Goal: Task Accomplishment & Management: Use online tool/utility

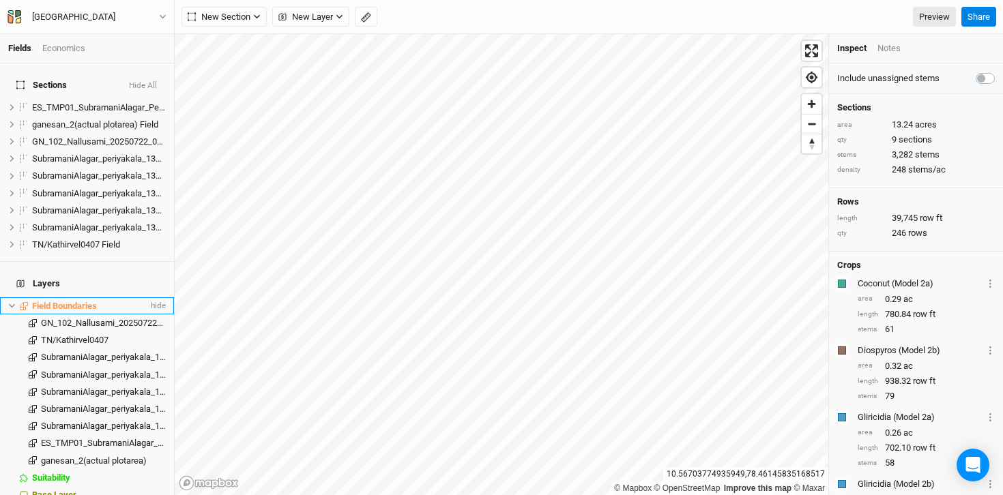
click at [82, 301] on span "Field Boundaries" at bounding box center [64, 306] width 65 height 10
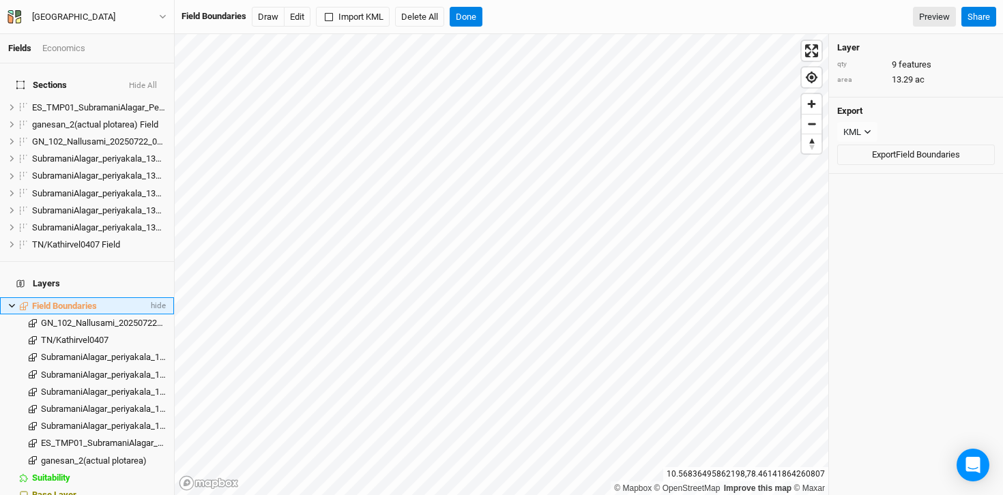
click at [48, 301] on span "Field Boundaries" at bounding box center [64, 306] width 65 height 10
click at [40, 80] on span "Sections" at bounding box center [41, 85] width 50 height 11
click at [69, 119] on span "ganesan_2(actual plotarea) Field" at bounding box center [95, 124] width 126 height 10
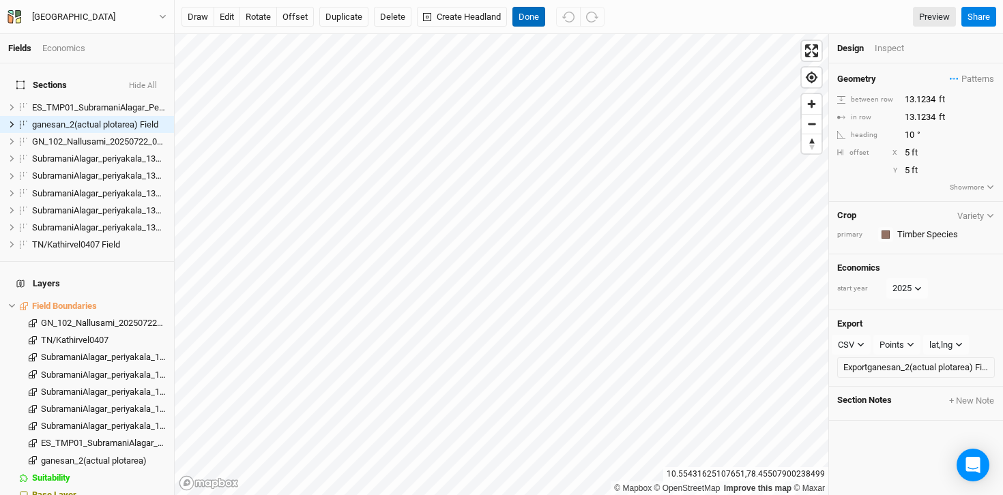
click at [532, 17] on button "Done" at bounding box center [528, 17] width 33 height 20
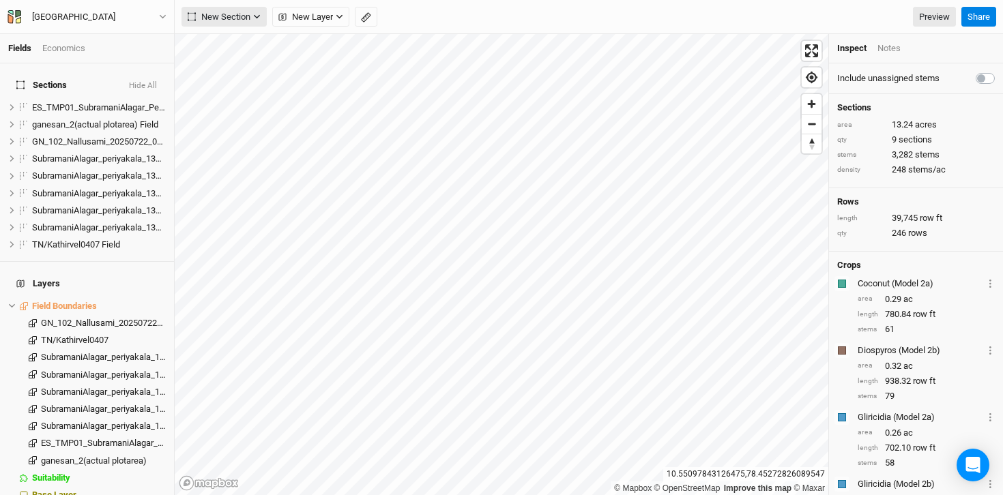
click at [254, 14] on icon "button" at bounding box center [257, 17] width 8 height 8
click at [111, 32] on div "Tamil Nadu Back Project Settings User settings Imperial Metric Keyboard Shortcu…" at bounding box center [87, 17] width 175 height 34
click at [85, 44] on div "Economics" at bounding box center [63, 48] width 43 height 12
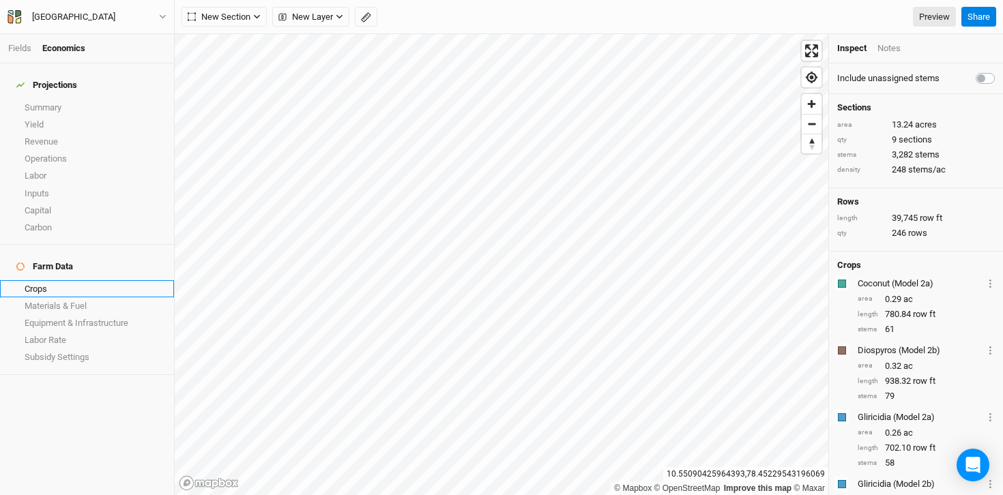
click at [42, 280] on link "Crops" at bounding box center [87, 288] width 174 height 17
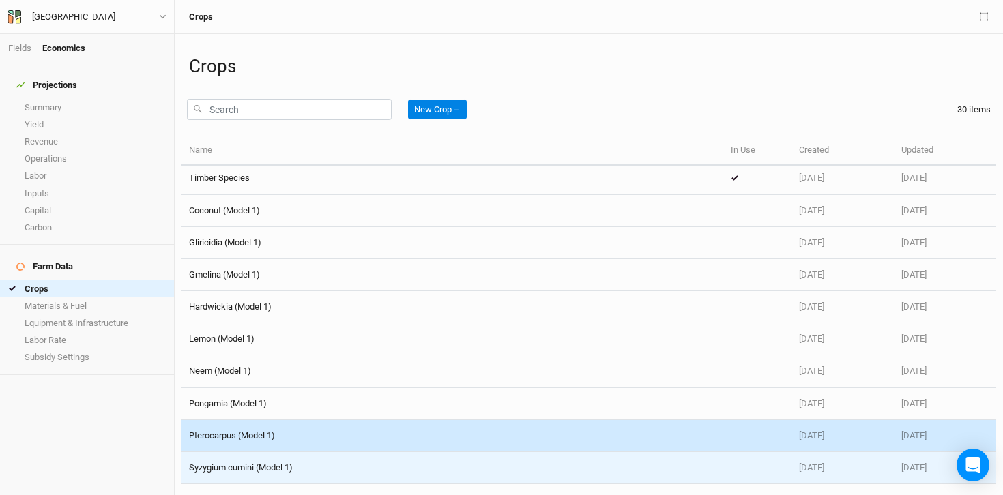
scroll to position [647, 0]
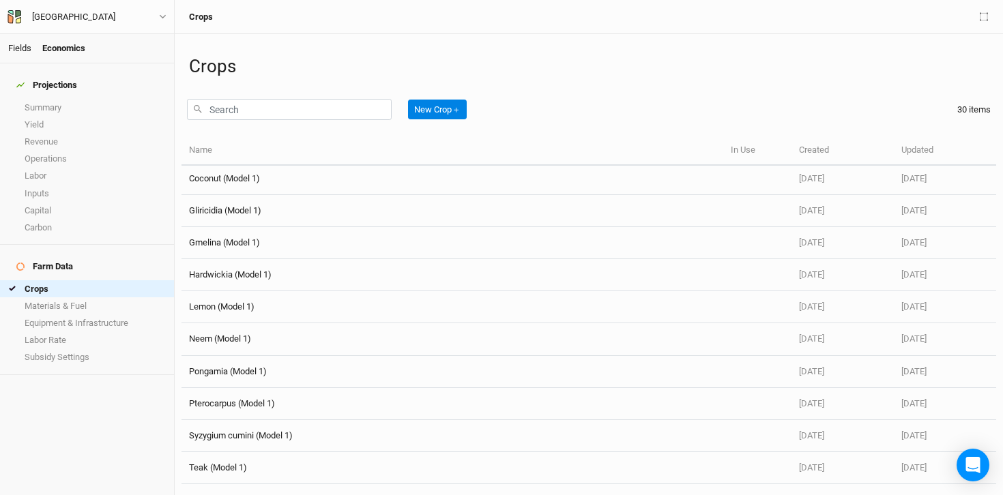
click at [23, 46] on link "Fields" at bounding box center [19, 48] width 23 height 10
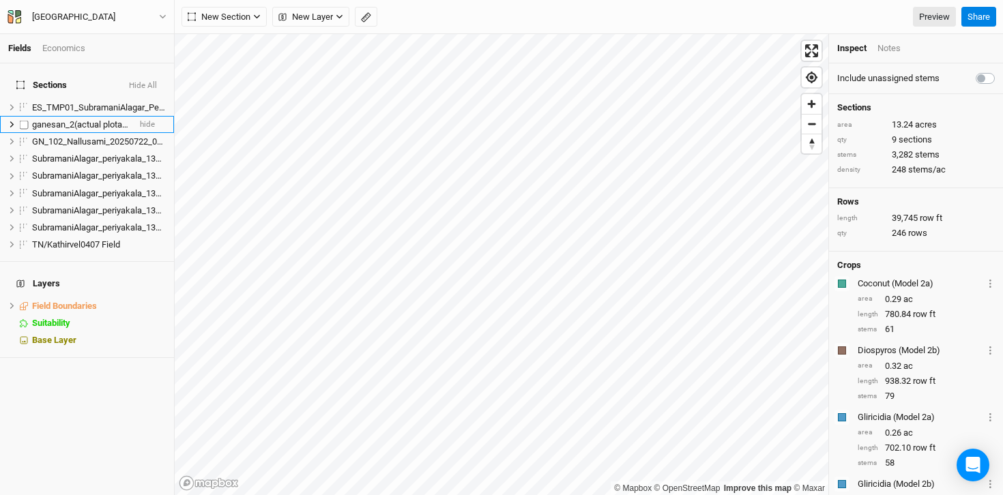
click at [12, 121] on icon at bounding box center [12, 125] width 8 height 8
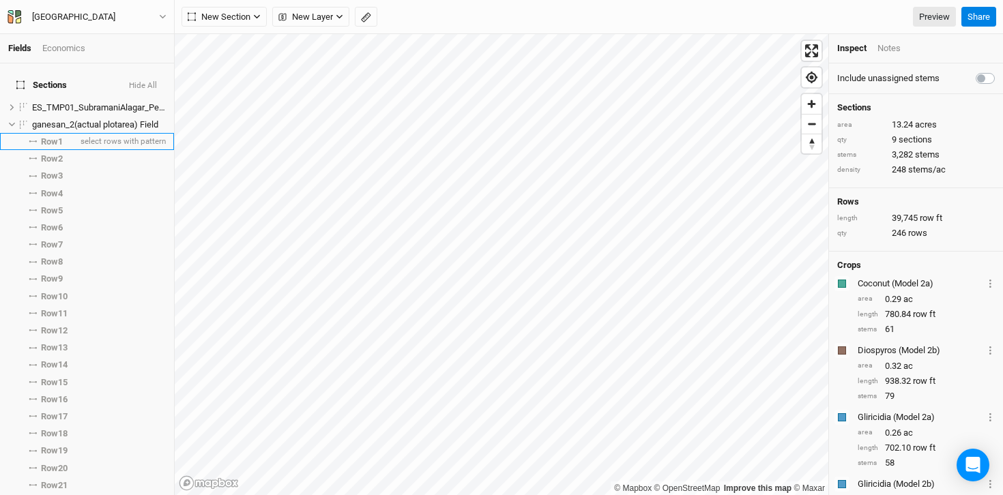
click at [38, 141] on span at bounding box center [33, 142] width 16 height 2
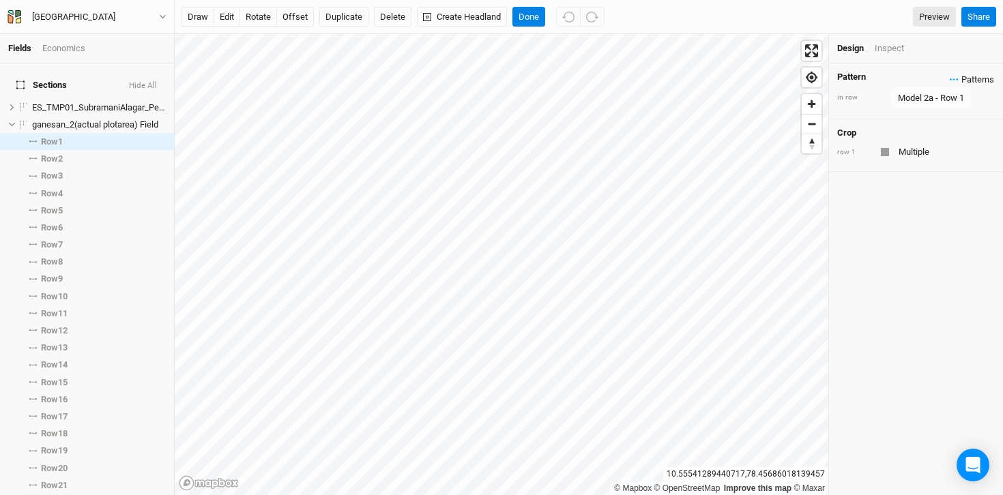
click at [950, 81] on span "Patterns" at bounding box center [972, 80] width 44 height 14
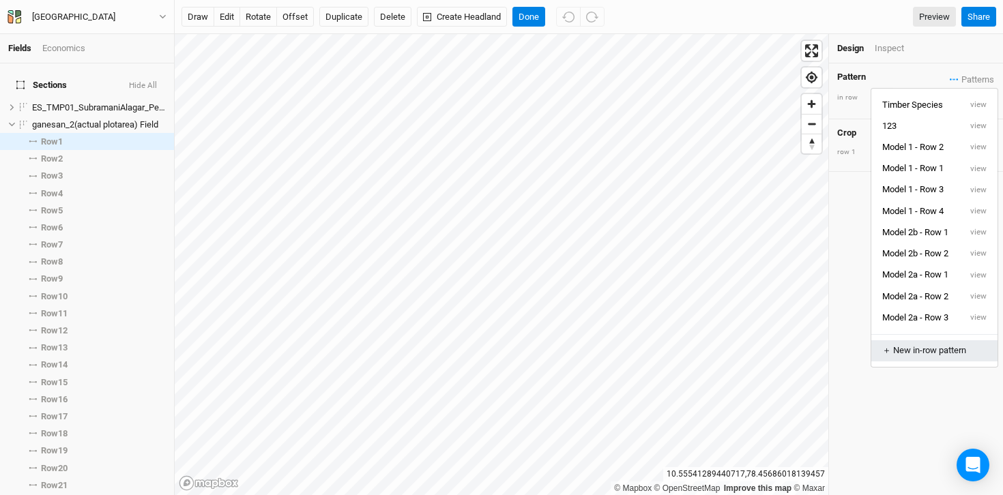
click at [944, 349] on div "＋ New in-row pattern" at bounding box center [934, 351] width 104 height 12
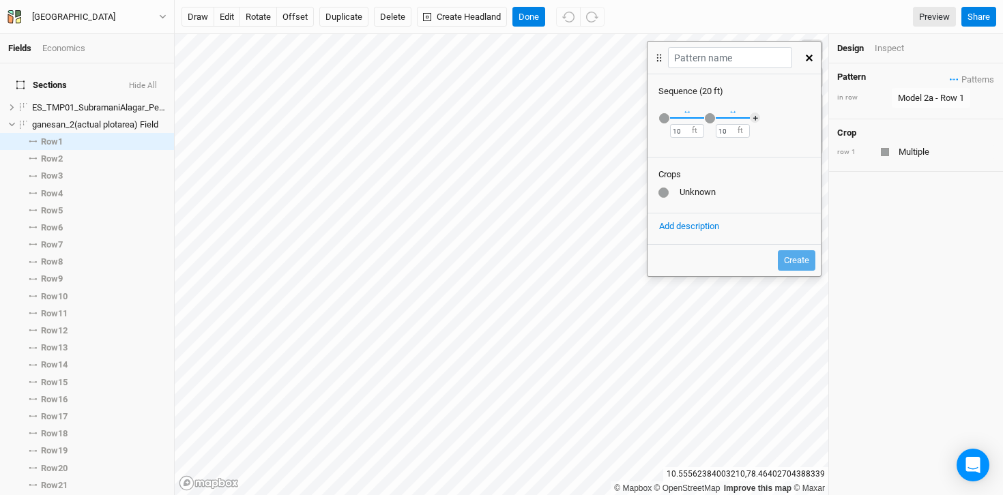
click at [809, 59] on icon "button" at bounding box center [809, 58] width 7 height 7
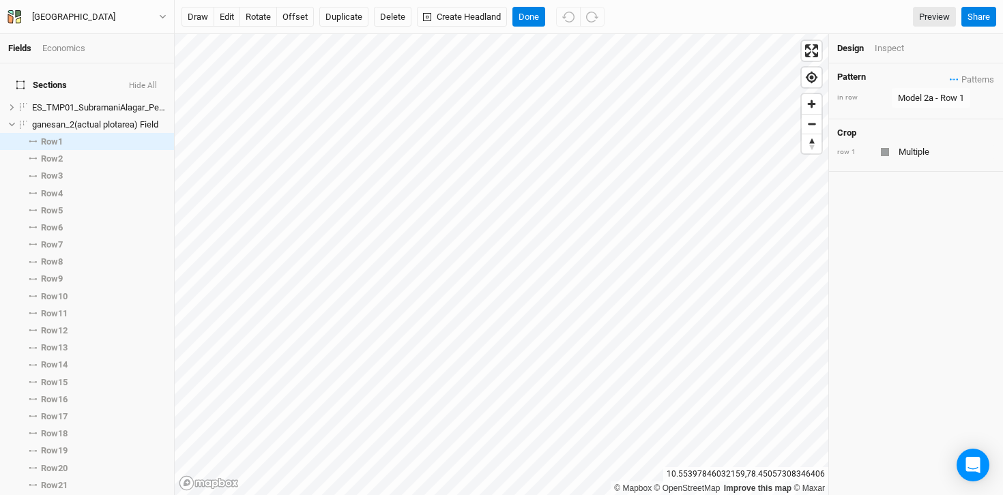
click at [893, 153] on div "row 1" at bounding box center [916, 152] width 158 height 16
click at [882, 153] on div at bounding box center [885, 152] width 8 height 8
click at [922, 151] on input "text" at bounding box center [945, 152] width 100 height 16
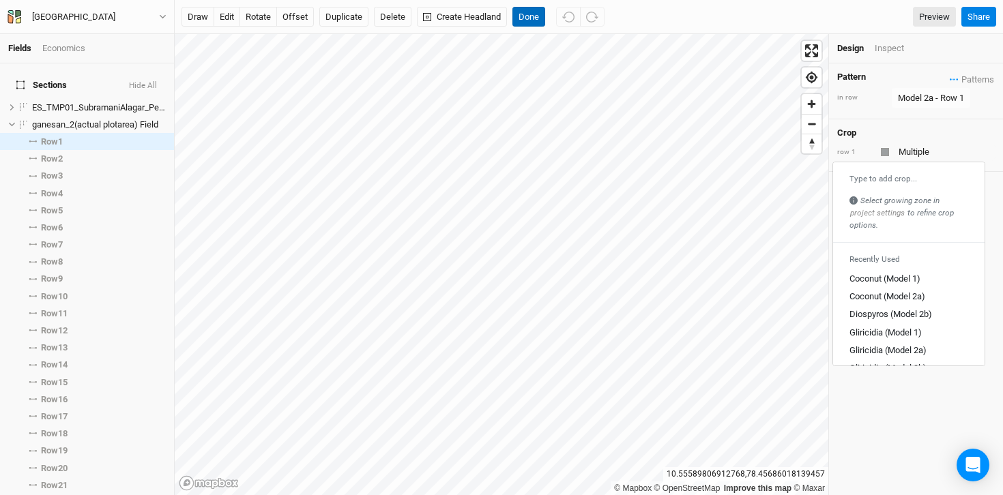
click at [534, 14] on button "Done" at bounding box center [528, 17] width 33 height 20
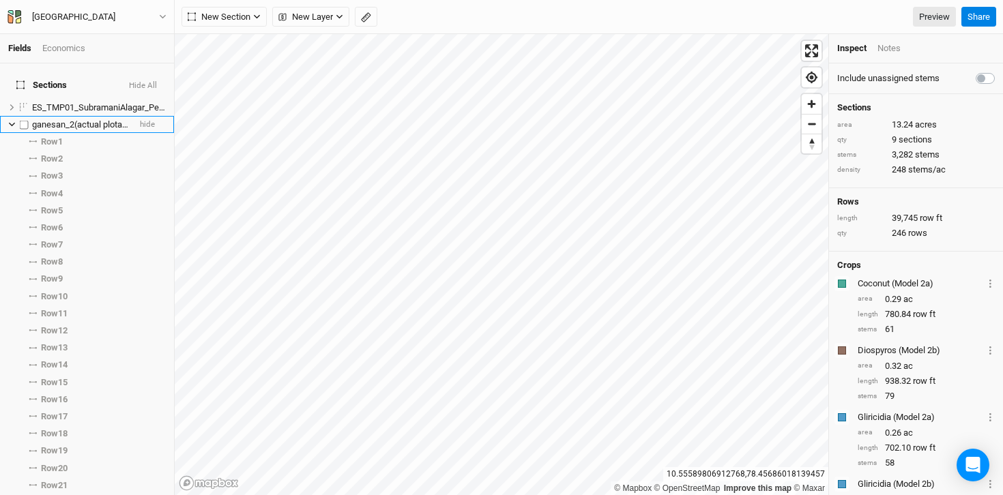
click at [7, 116] on li "ganesan_2(actual plotarea) Field hide" at bounding box center [87, 124] width 174 height 17
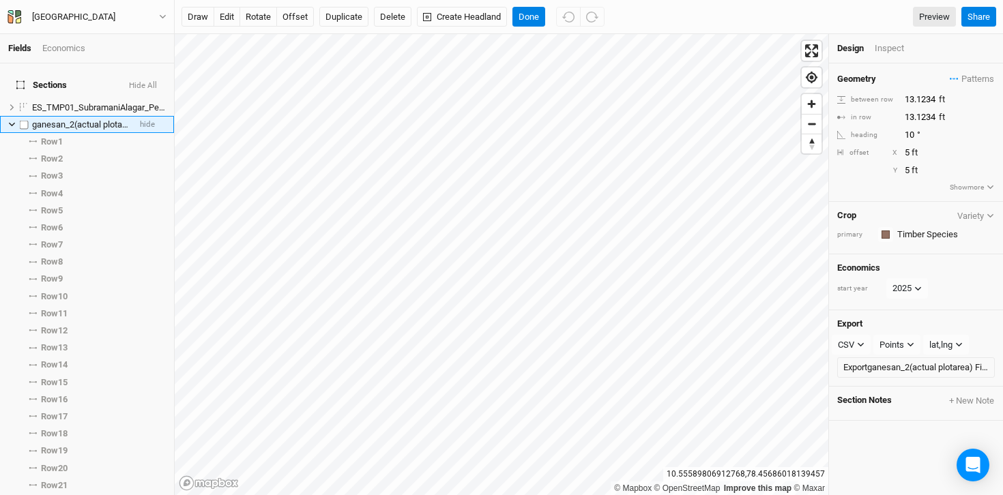
click at [9, 121] on icon at bounding box center [12, 125] width 8 height 8
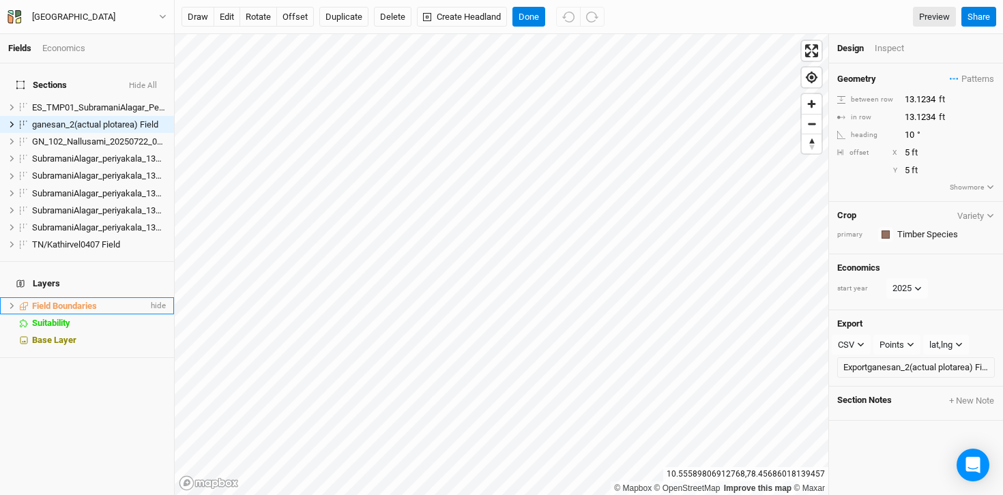
click at [13, 302] on icon at bounding box center [12, 306] width 8 height 8
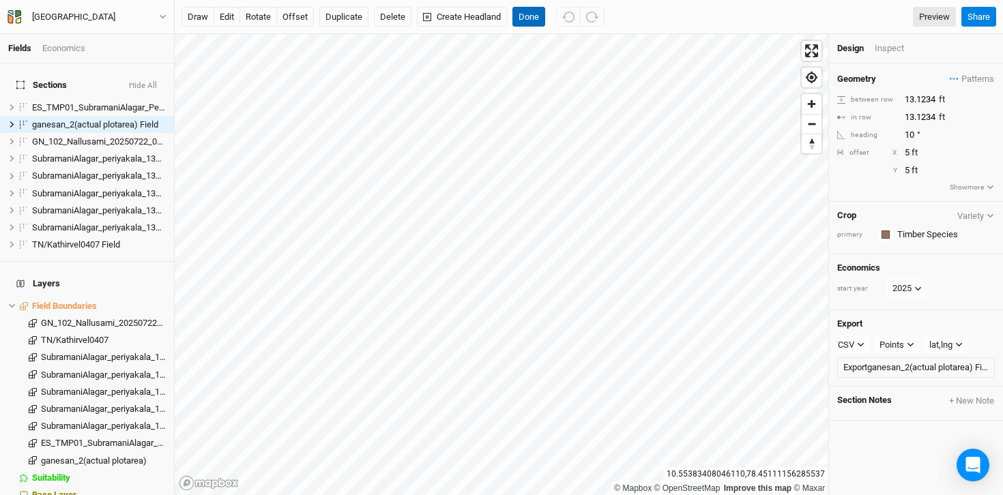
click at [525, 18] on button "Done" at bounding box center [528, 17] width 33 height 20
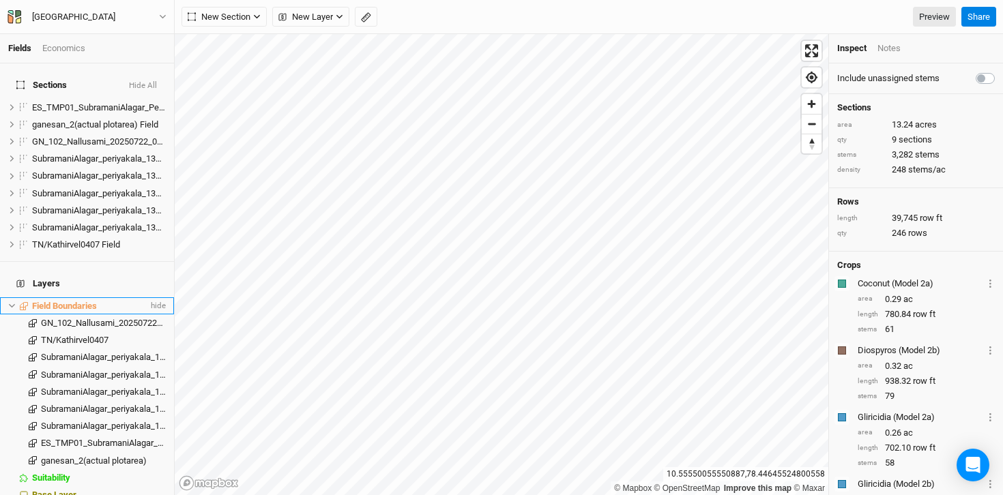
click at [70, 301] on span "Field Boundaries" at bounding box center [64, 306] width 65 height 10
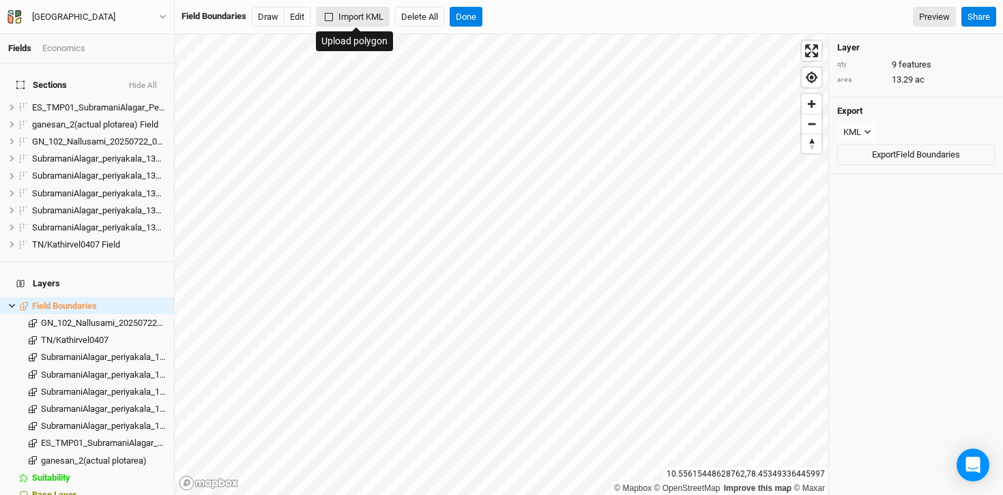
click at [349, 21] on button "Import KML" at bounding box center [353, 17] width 74 height 20
click at [41, 335] on span "TN/Kathirvel0407" at bounding box center [75, 340] width 68 height 10
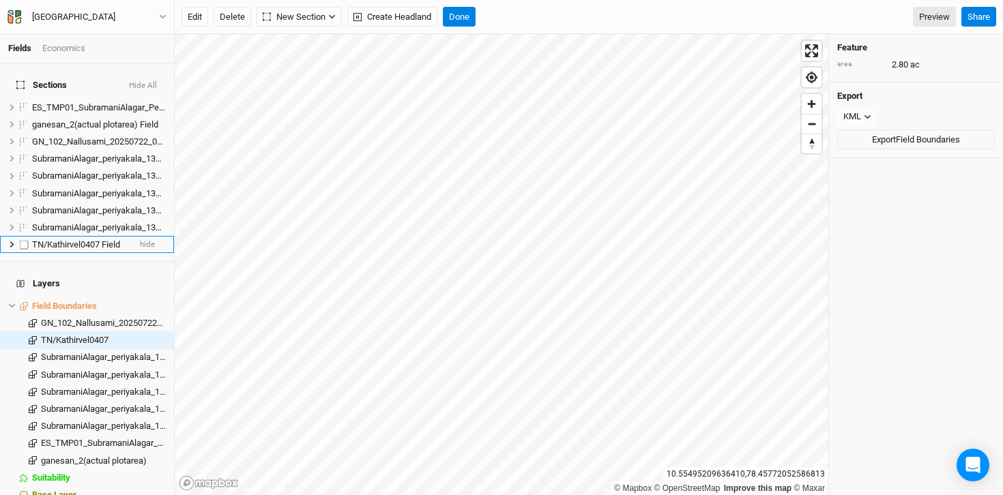
click at [11, 242] on icon at bounding box center [12, 245] width 4 height 6
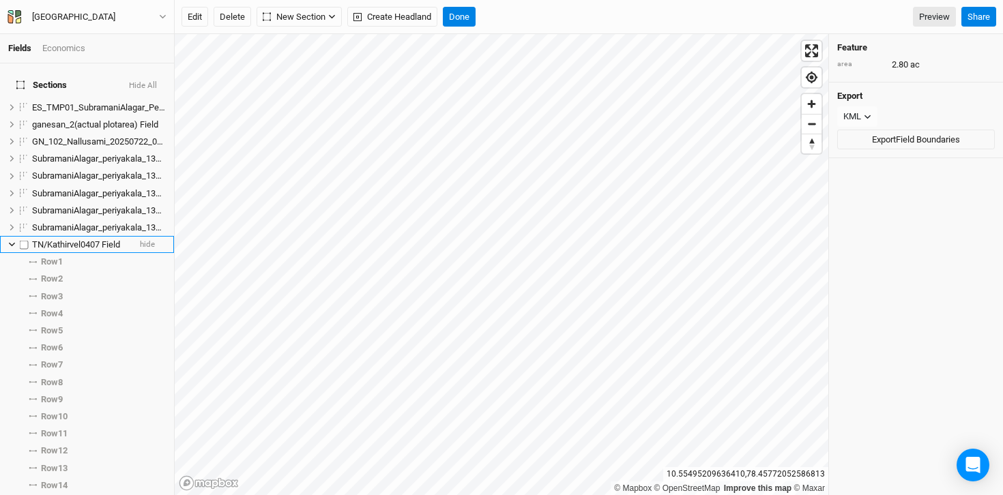
click at [64, 240] on span "TN/Kathirvel0407 Field" at bounding box center [76, 245] width 88 height 10
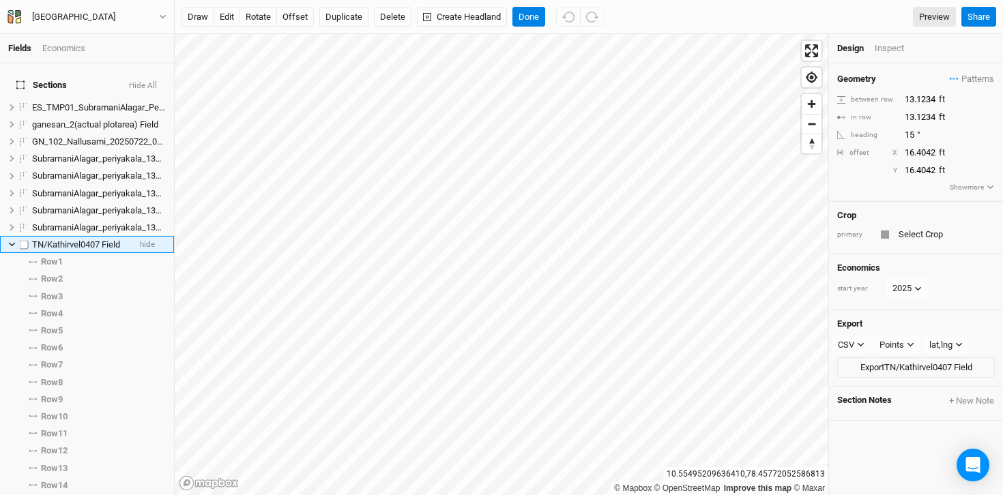
click at [42, 240] on span "TN/Kathirvel0407 Field" at bounding box center [76, 245] width 88 height 10
click at [20, 236] on label at bounding box center [24, 244] width 17 height 17
click at [20, 240] on input "checkbox" at bounding box center [24, 244] width 9 height 9
checkbox input "true"
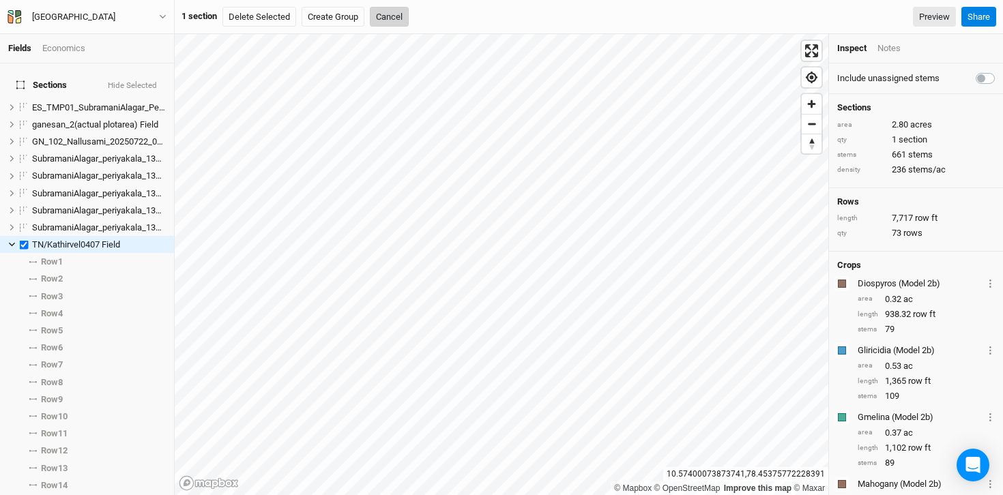
click at [387, 18] on button "Cancel" at bounding box center [389, 17] width 39 height 20
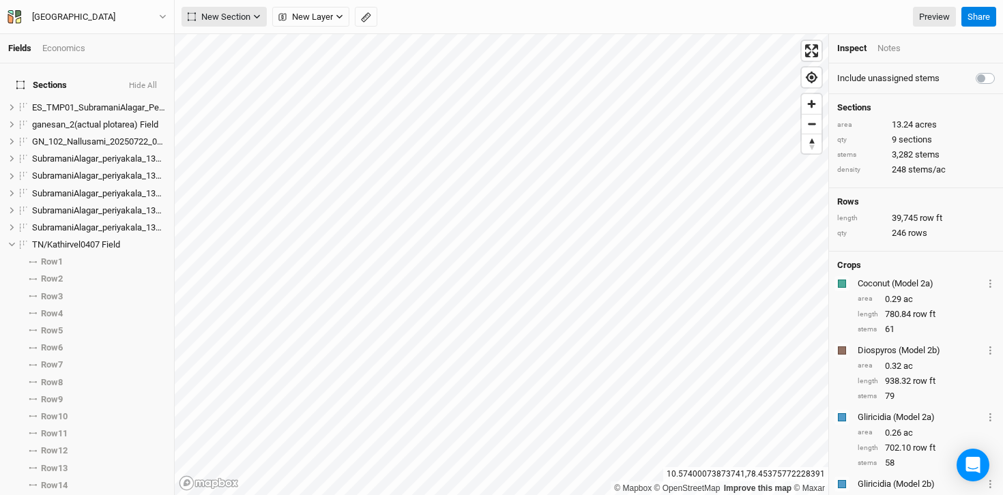
click at [226, 15] on span "New Section" at bounding box center [219, 17] width 63 height 14
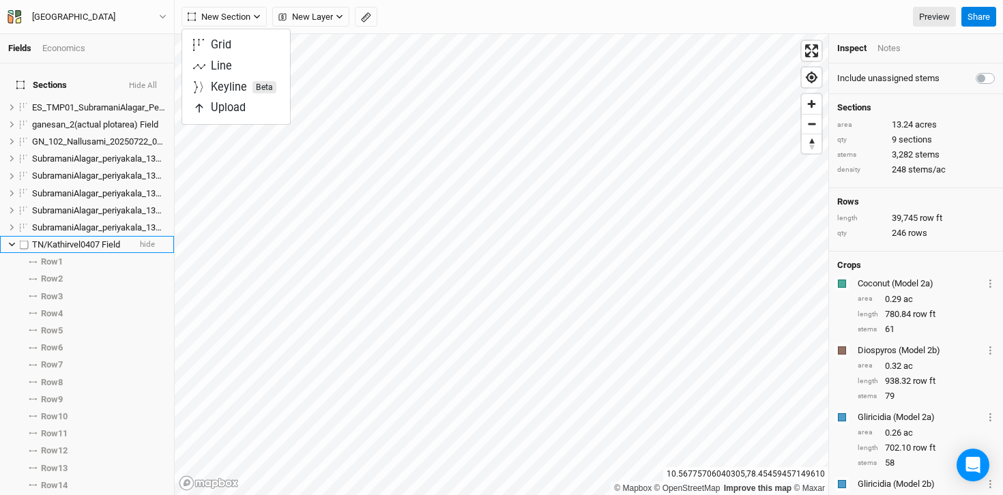
click at [85, 240] on span "TN/Kathirvel0407 Field" at bounding box center [76, 245] width 88 height 10
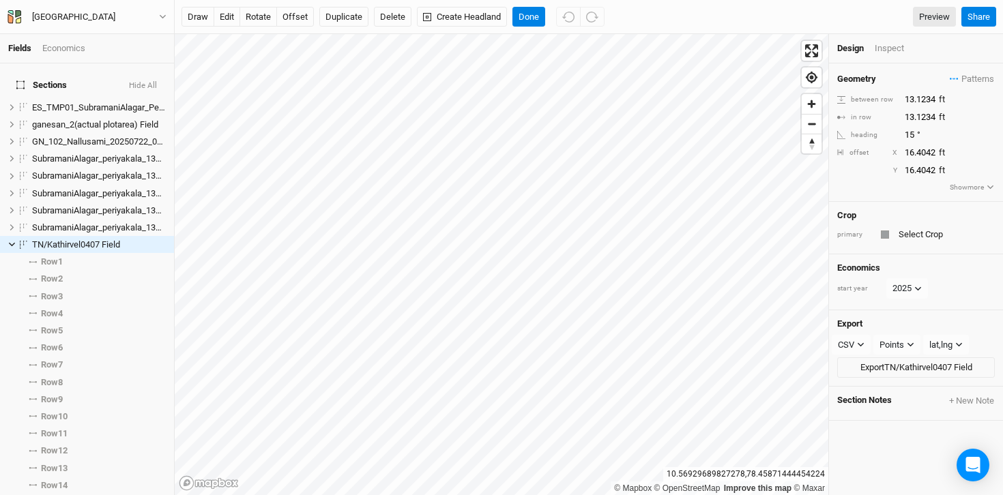
click at [78, 46] on div "Economics" at bounding box center [63, 48] width 43 height 12
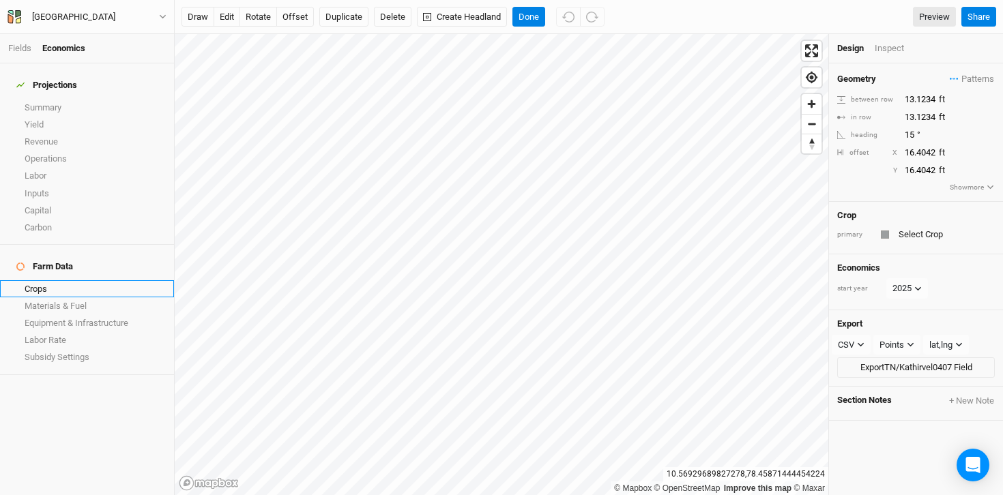
click at [40, 280] on link "Crops" at bounding box center [87, 288] width 174 height 17
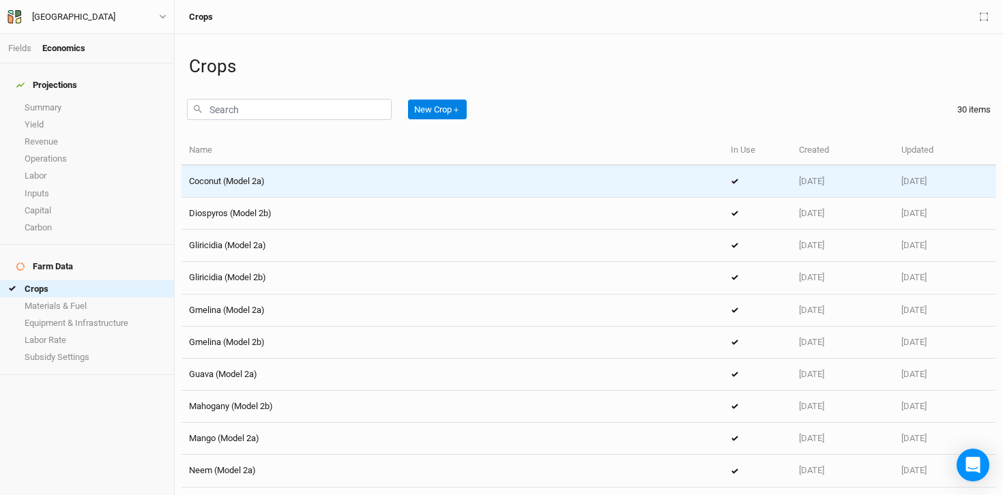
click at [255, 188] on td "Coconut (Model 2a)" at bounding box center [453, 182] width 542 height 32
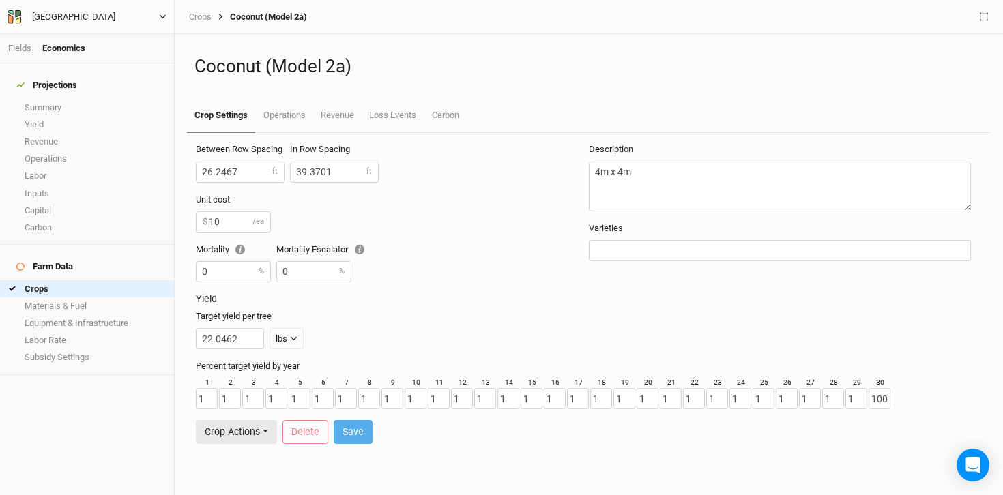
click at [162, 15] on icon "button" at bounding box center [163, 17] width 8 height 8
click at [139, 105] on button "Metric" at bounding box center [131, 108] width 37 height 20
type input "8"
type input "12"
type input "10"
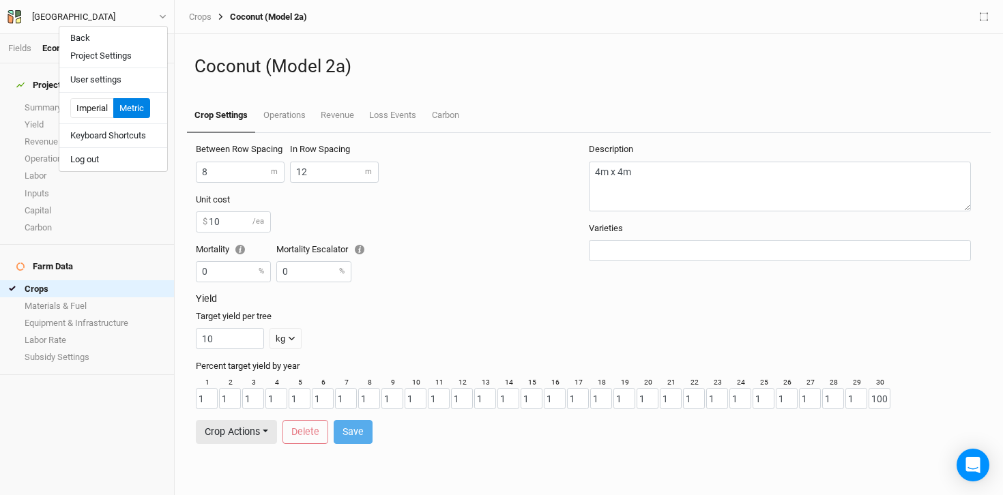
click at [321, 307] on div "Yield Target yield per tree 10 kg kg m³" at bounding box center [589, 326] width 786 height 67
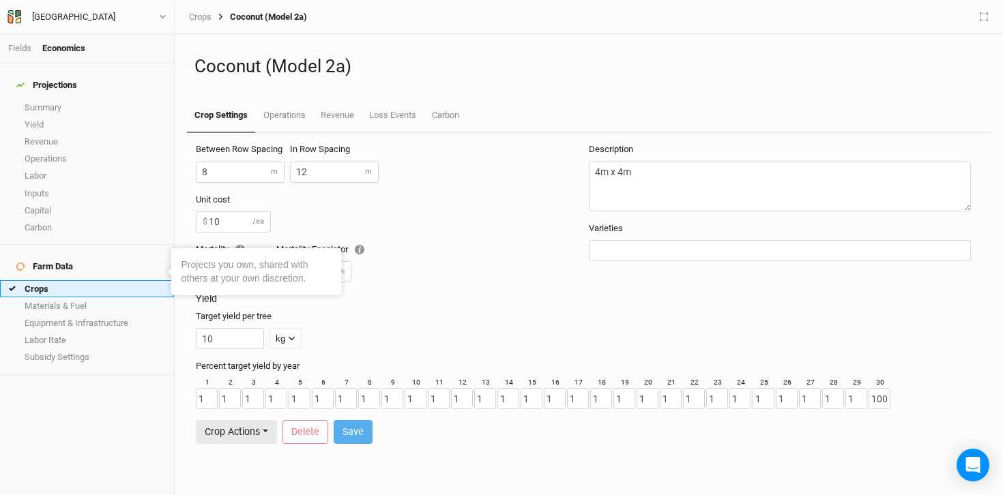
click at [49, 280] on link "Crops" at bounding box center [87, 288] width 174 height 17
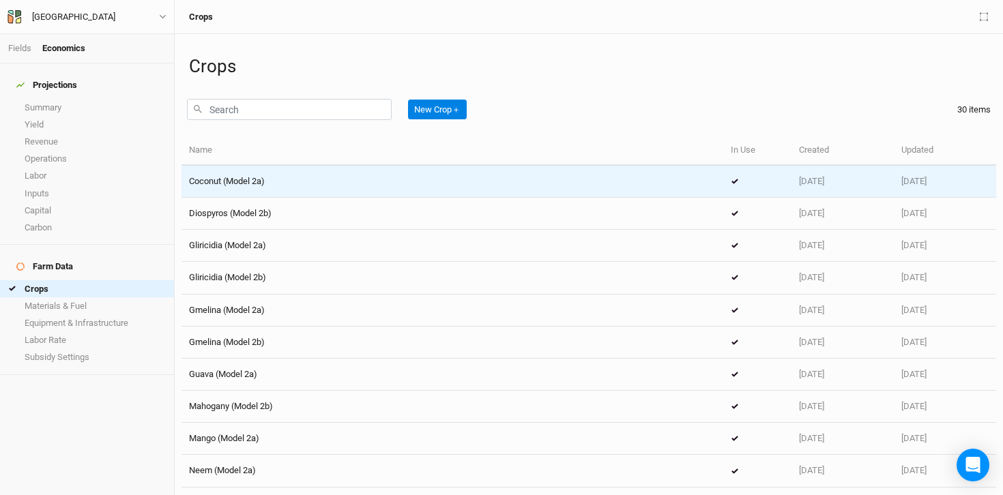
click at [248, 182] on span "Coconut (Model 2a)" at bounding box center [227, 181] width 76 height 10
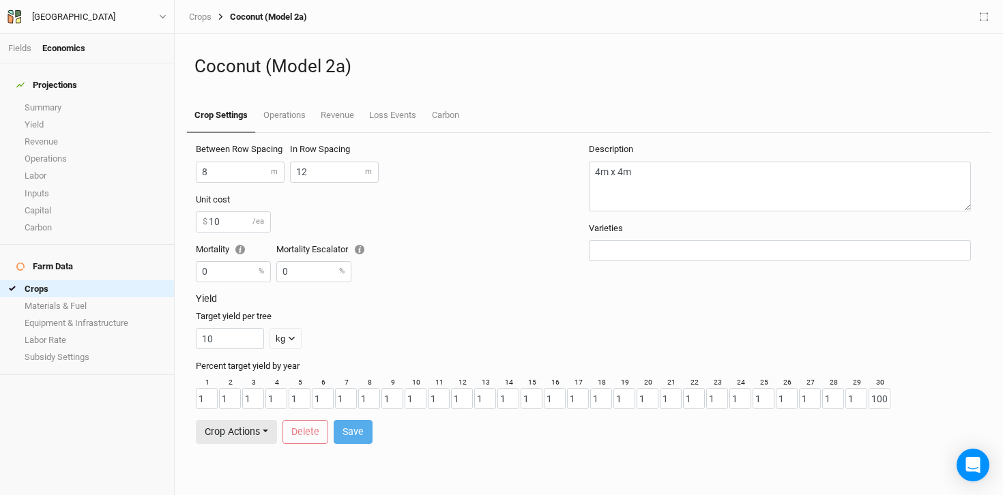
click at [632, 246] on input "text" at bounding box center [780, 251] width 370 height 14
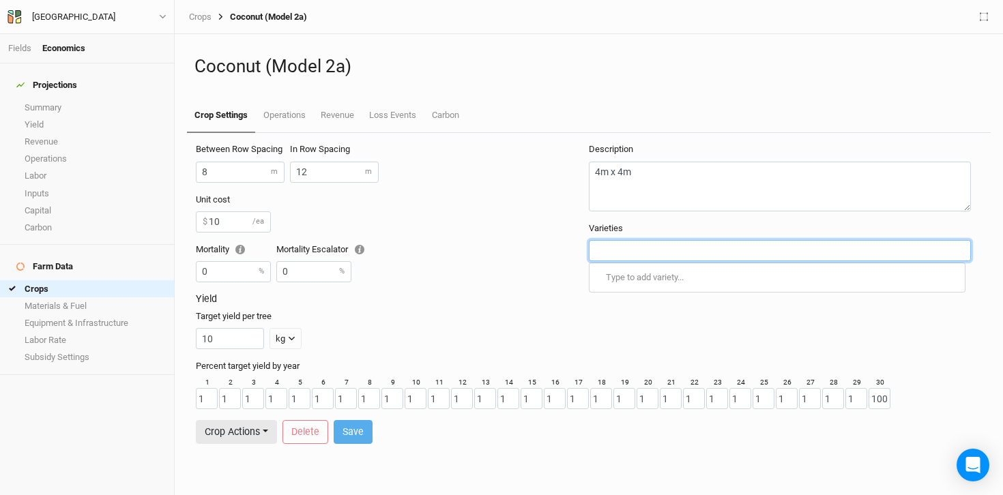
click at [674, 312] on div "Target yield per tree 10 kg kg m³" at bounding box center [586, 329] width 781 height 39
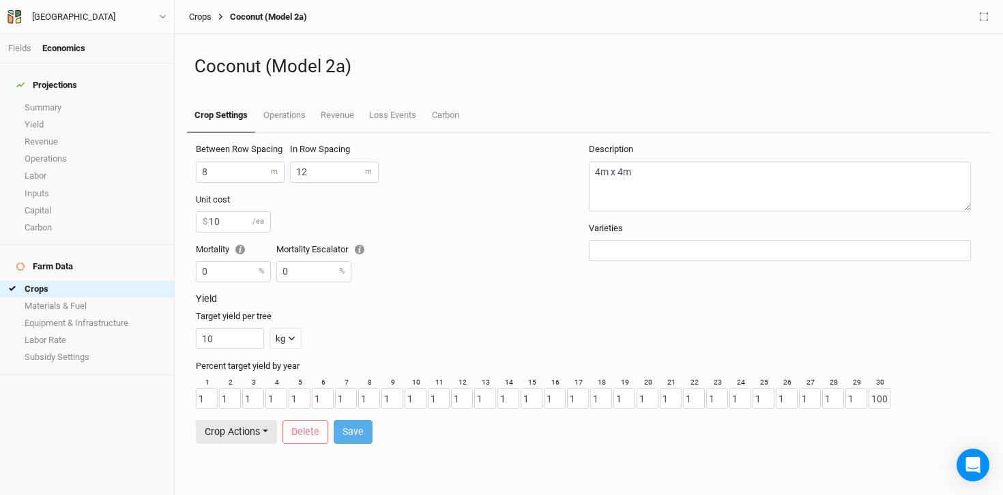
click at [205, 16] on link "Crops" at bounding box center [200, 17] width 23 height 11
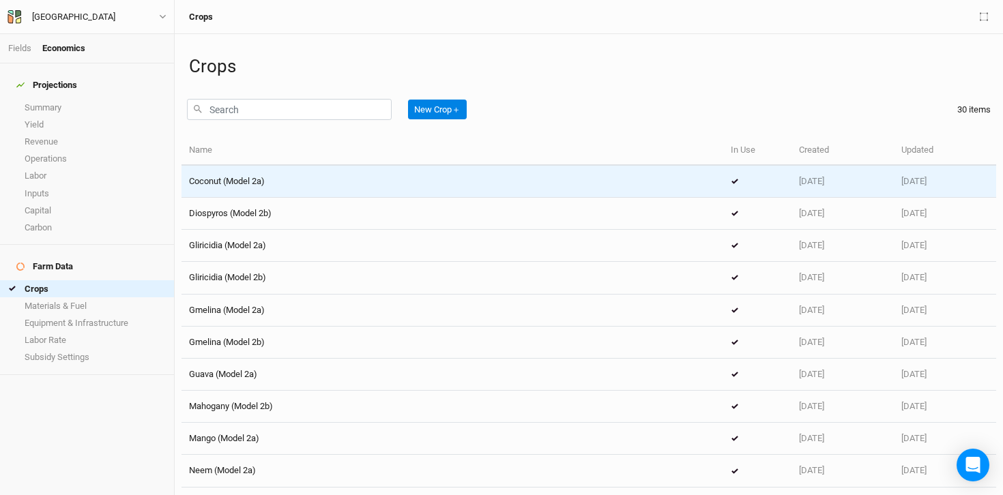
click at [253, 175] on div "Coconut (Model 2a)" at bounding box center [227, 181] width 76 height 12
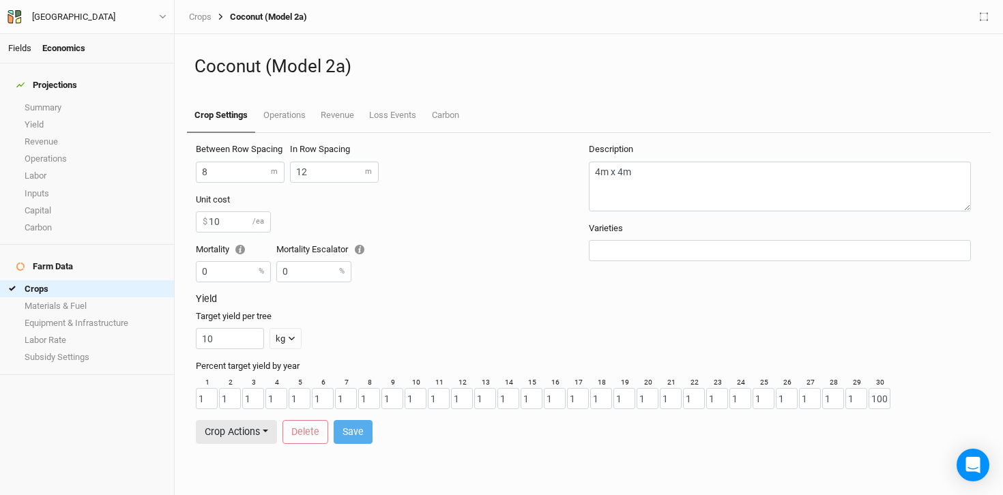
click at [23, 49] on link "Fields" at bounding box center [19, 48] width 23 height 10
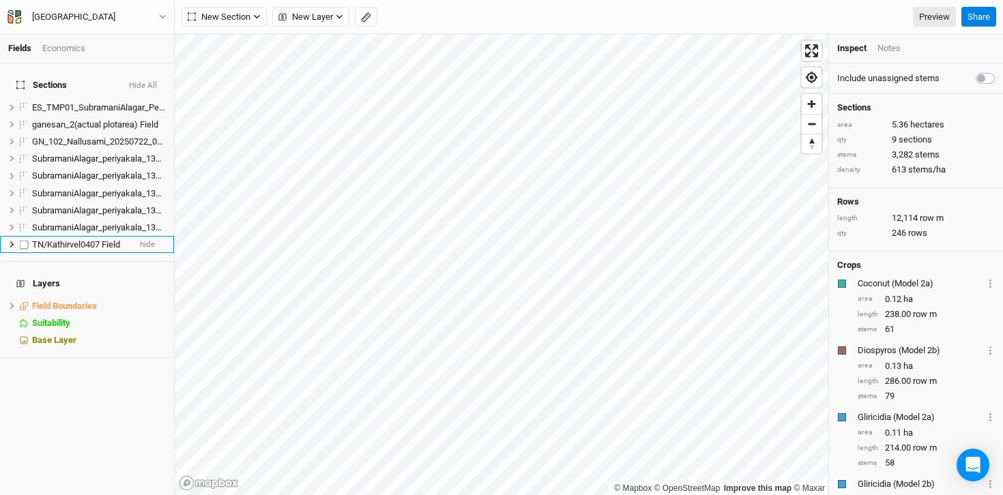
click at [10, 241] on icon at bounding box center [12, 245] width 8 height 8
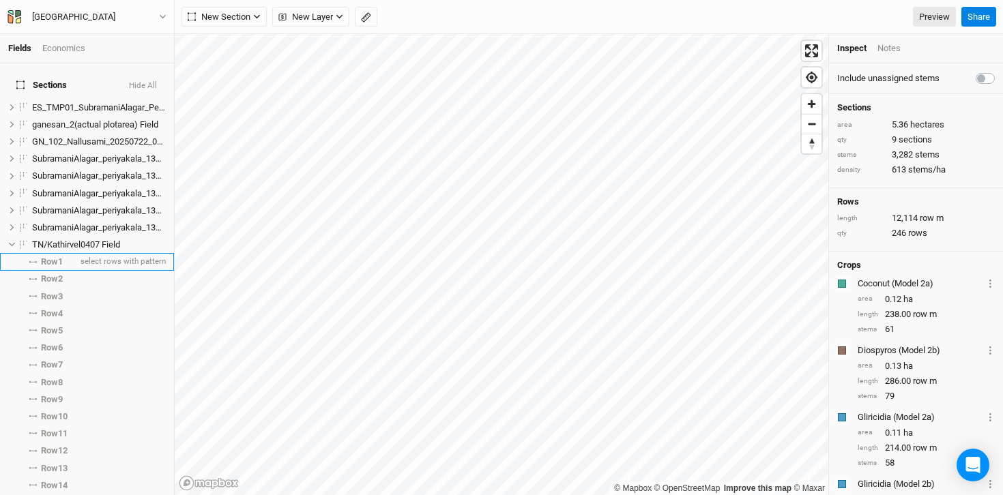
click at [50, 257] on span "Row 1" at bounding box center [52, 262] width 22 height 11
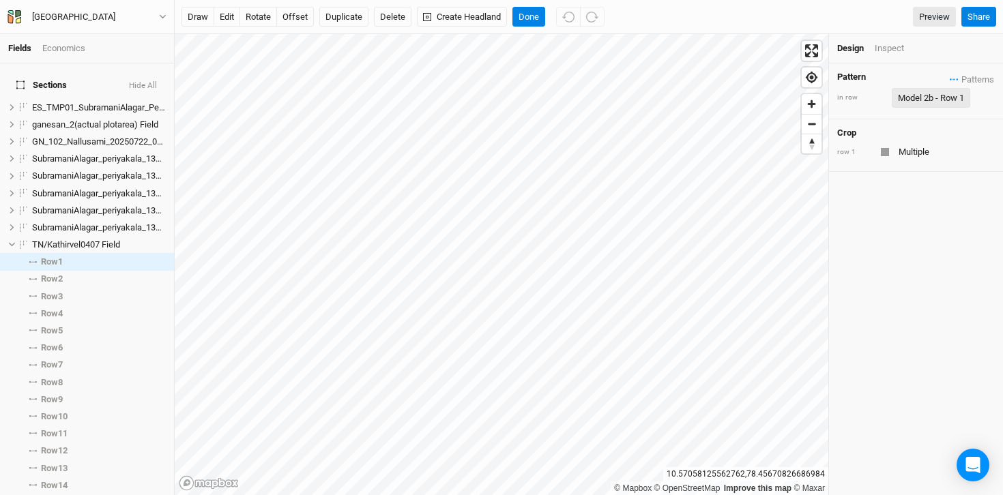
click at [957, 95] on div "Model 2b - Row 1" at bounding box center [931, 98] width 66 height 14
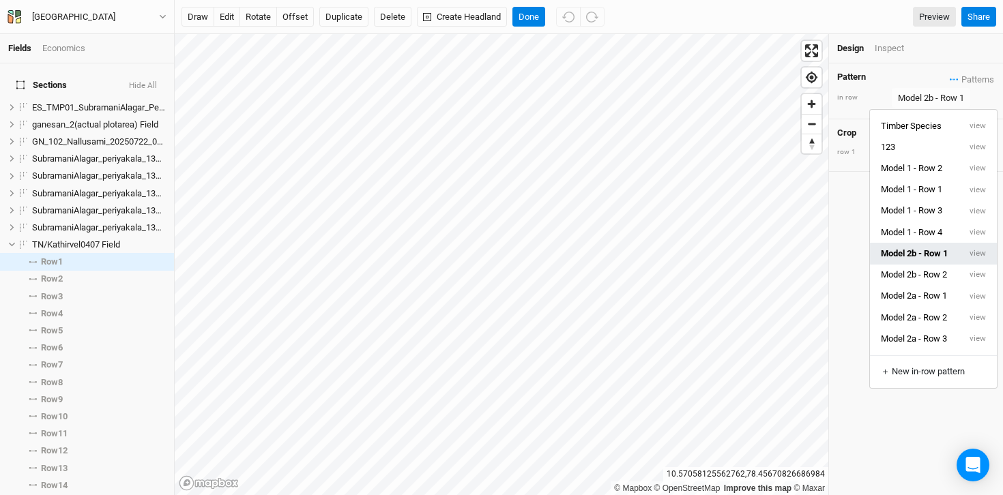
click at [942, 251] on button "Model 2b - Row 1" at bounding box center [914, 253] width 89 height 21
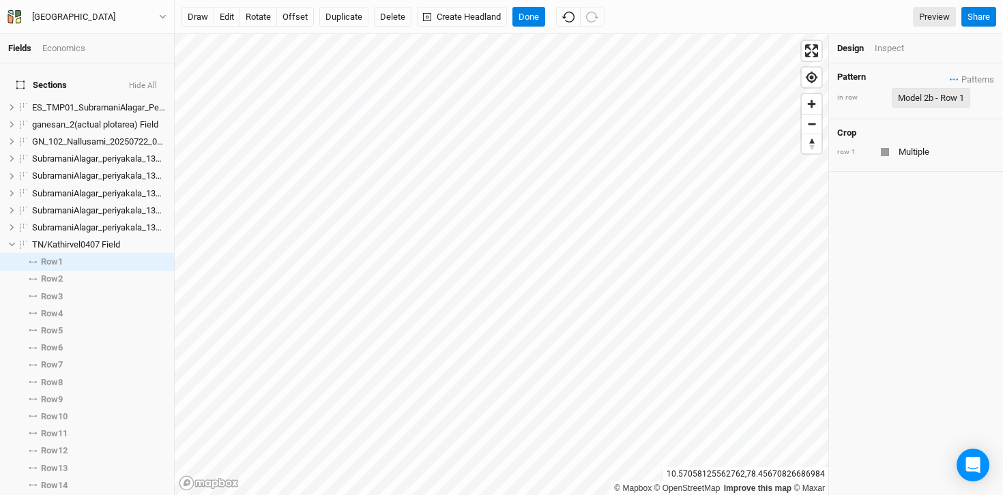
click at [931, 91] on div "Model 2b - Row 1" at bounding box center [931, 98] width 66 height 14
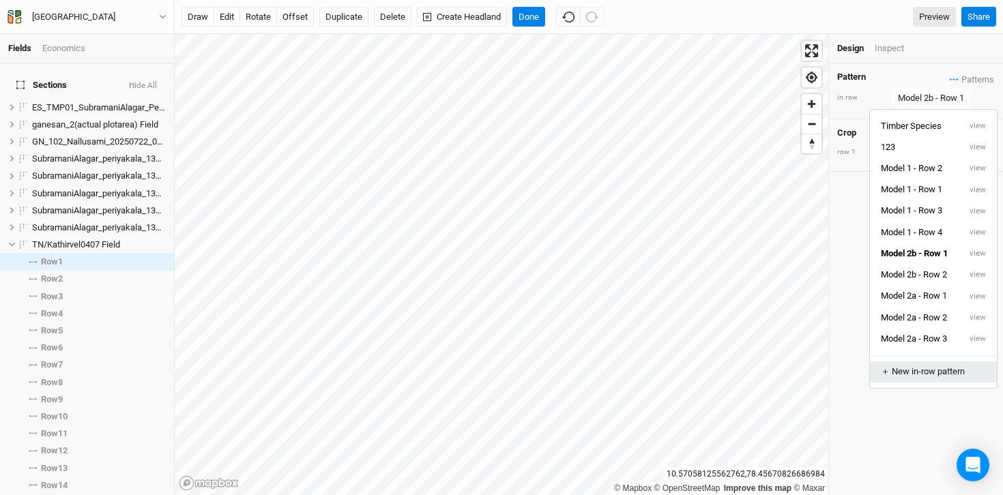
click at [922, 370] on div "＋ New in-row pattern" at bounding box center [933, 372] width 104 height 12
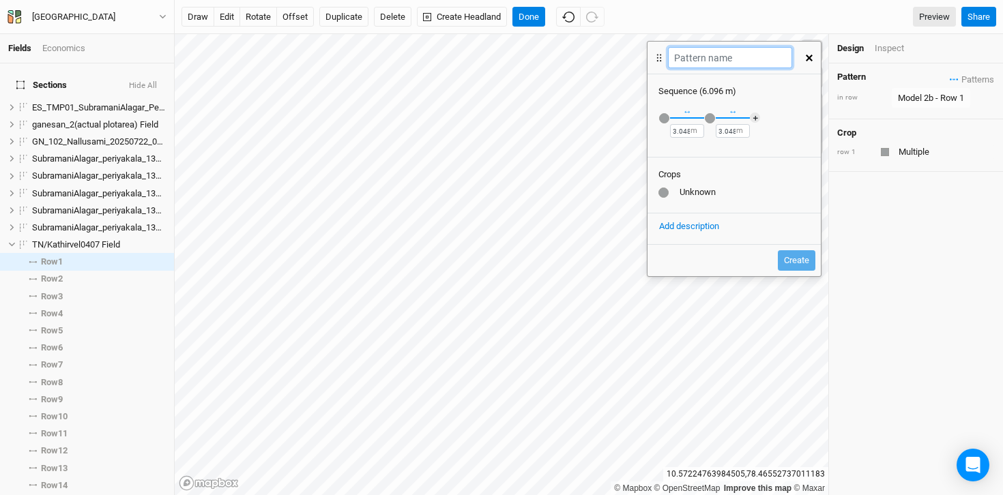
click at [700, 55] on input "text" at bounding box center [730, 57] width 124 height 21
type input "123"
click at [667, 125] on div "Recently Used Coconut (Model 1) Coconut (Model 2a) Diospyros (Model 2b) Glirici…" at bounding box center [734, 126] width 173 height 57
click at [662, 117] on div "button" at bounding box center [664, 118] width 10 height 10
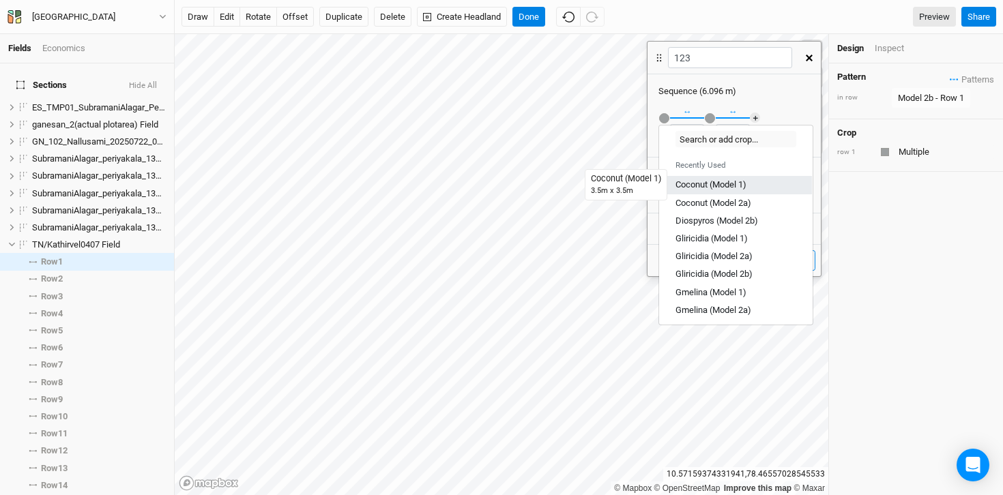
click at [701, 188] on div "Coconut (Model 1)" at bounding box center [711, 185] width 71 height 12
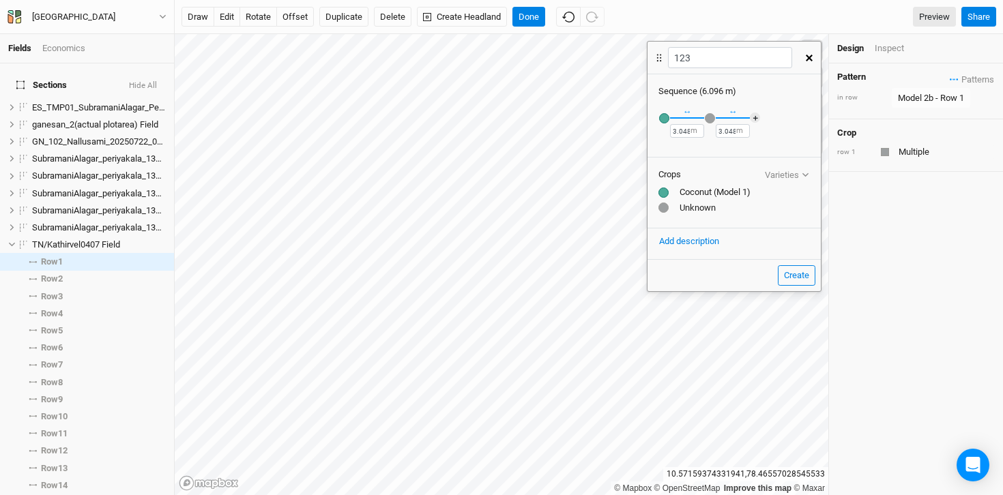
click at [691, 130] on label "m" at bounding box center [694, 131] width 7 height 11
click at [687, 129] on input "3.048" at bounding box center [687, 131] width 34 height 14
drag, startPoint x: 690, startPoint y: 130, endPoint x: 664, endPoint y: 130, distance: 25.9
click at [664, 130] on div "Recently Used Coconut (Model 1) Coconut (Model 2a) Diospyros (Model 2b) Glirici…" at bounding box center [734, 126] width 173 height 57
type input "4"
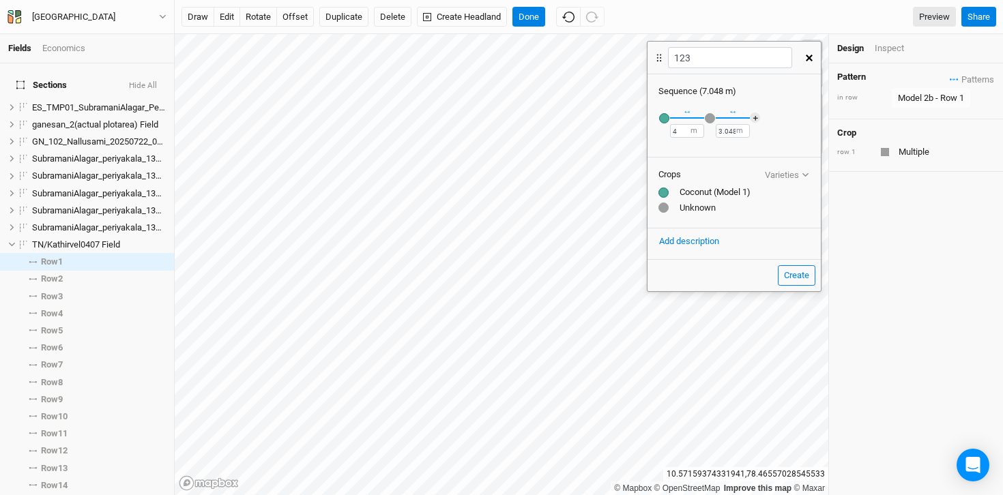
click at [708, 117] on div "button" at bounding box center [710, 118] width 10 height 10
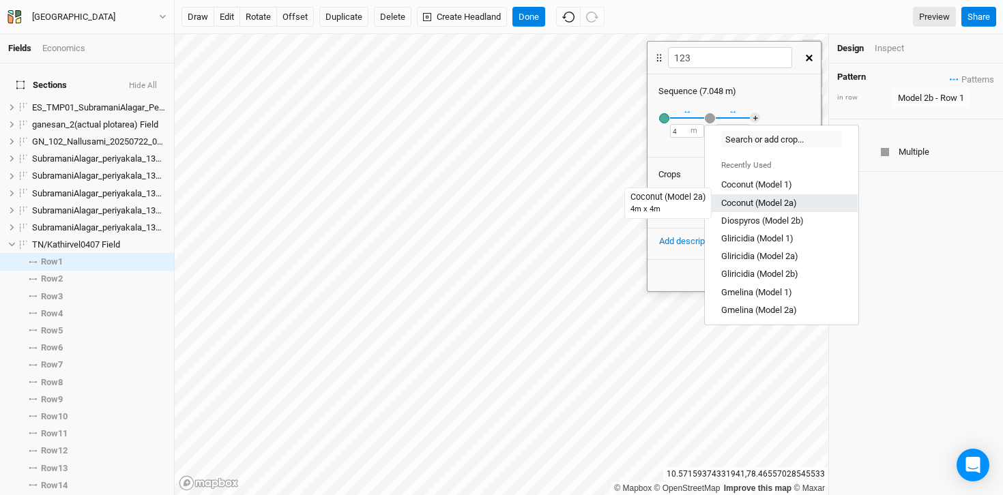
click at [745, 204] on div "Coconut (Model 2a)" at bounding box center [759, 203] width 76 height 12
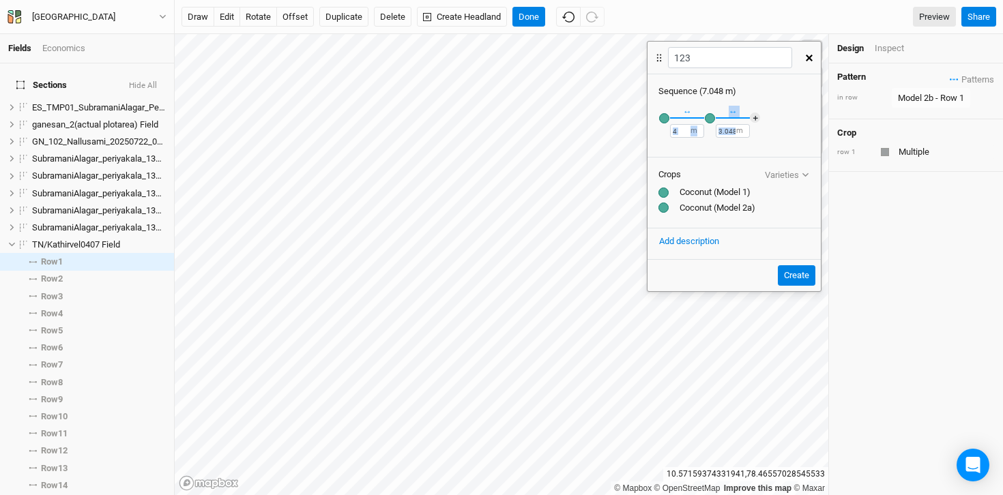
drag, startPoint x: 736, startPoint y: 130, endPoint x: 699, endPoint y: 122, distance: 37.7
click at [699, 122] on div "Recently Used Coconut (Model 1) Coconut (Model 2a) Diospyros (Model 2b) Glirici…" at bounding box center [734, 126] width 173 height 57
click at [729, 130] on input "3.048" at bounding box center [733, 131] width 34 height 14
drag, startPoint x: 736, startPoint y: 128, endPoint x: 720, endPoint y: 129, distance: 16.4
click at [720, 129] on div "3.048 m" at bounding box center [733, 131] width 34 height 14
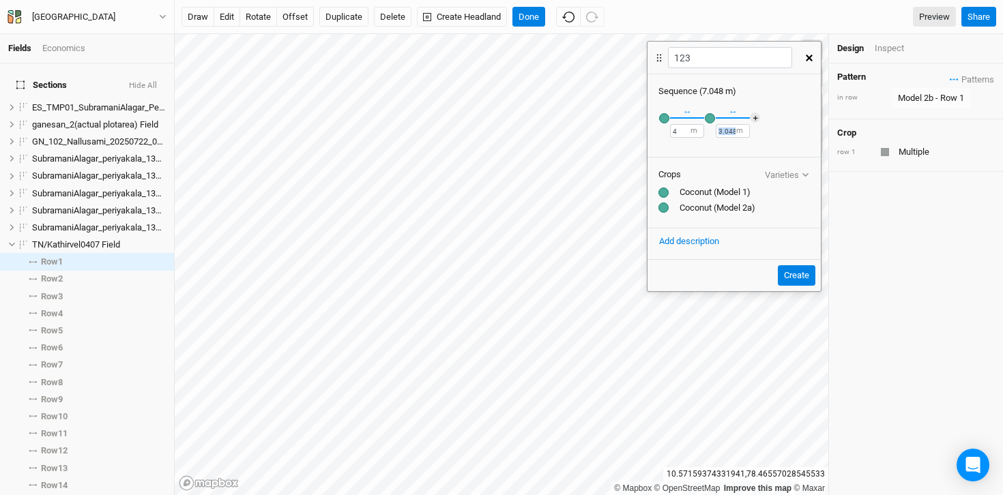
drag, startPoint x: 736, startPoint y: 130, endPoint x: 724, endPoint y: 132, distance: 11.8
click at [724, 132] on div "3.048 m" at bounding box center [733, 131] width 34 height 14
drag, startPoint x: 717, startPoint y: 132, endPoint x: 744, endPoint y: 132, distance: 27.3
click at [744, 132] on input "3.048" at bounding box center [733, 131] width 34 height 14
type input "4"
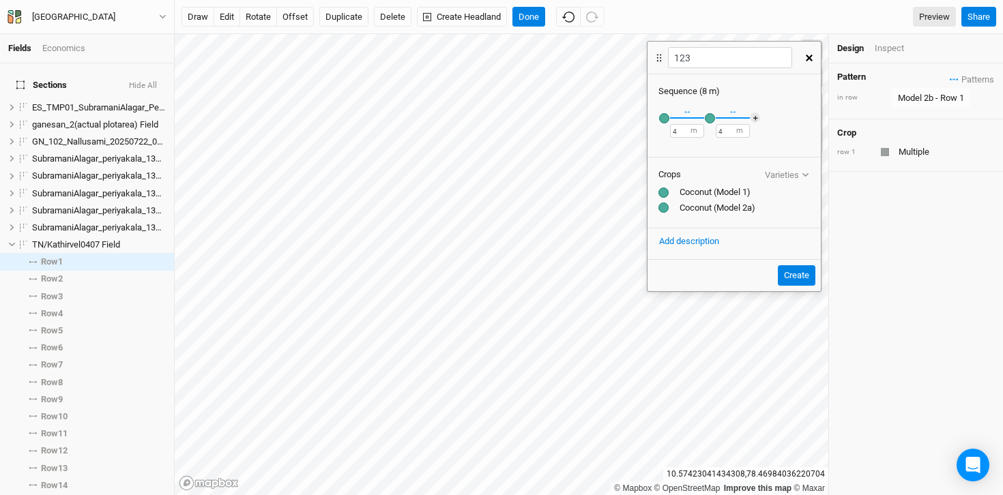
click at [810, 56] on icon "button" at bounding box center [809, 58] width 7 height 7
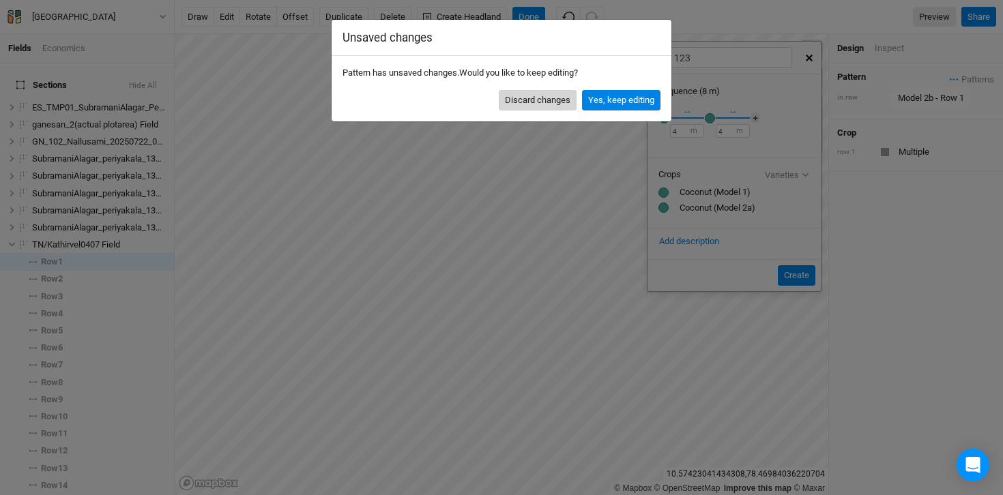
click at [542, 104] on button "Discard changes" at bounding box center [538, 100] width 78 height 20
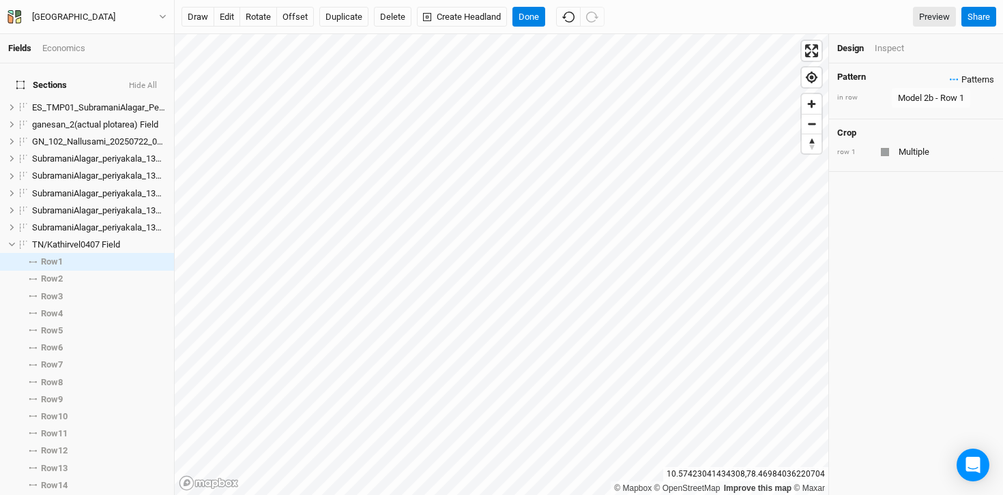
click at [950, 81] on span "Patterns" at bounding box center [972, 80] width 44 height 14
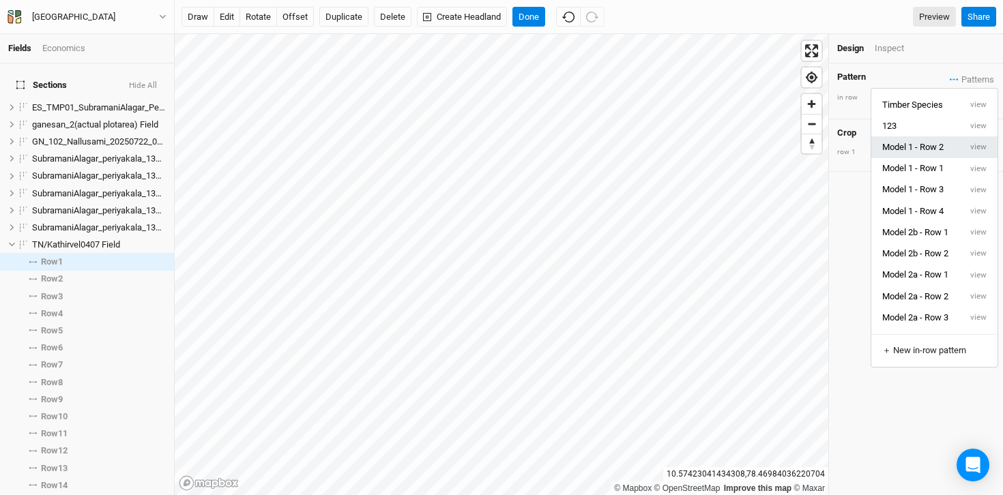
click at [892, 143] on button "Model 1 - Row 2" at bounding box center [915, 146] width 89 height 21
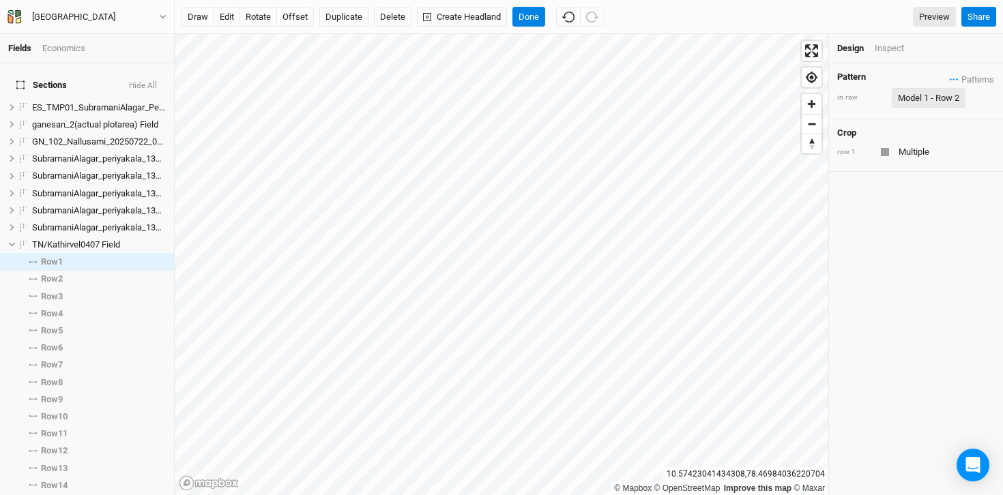
click at [934, 93] on div "Model 1 - Row 2" at bounding box center [928, 98] width 61 height 14
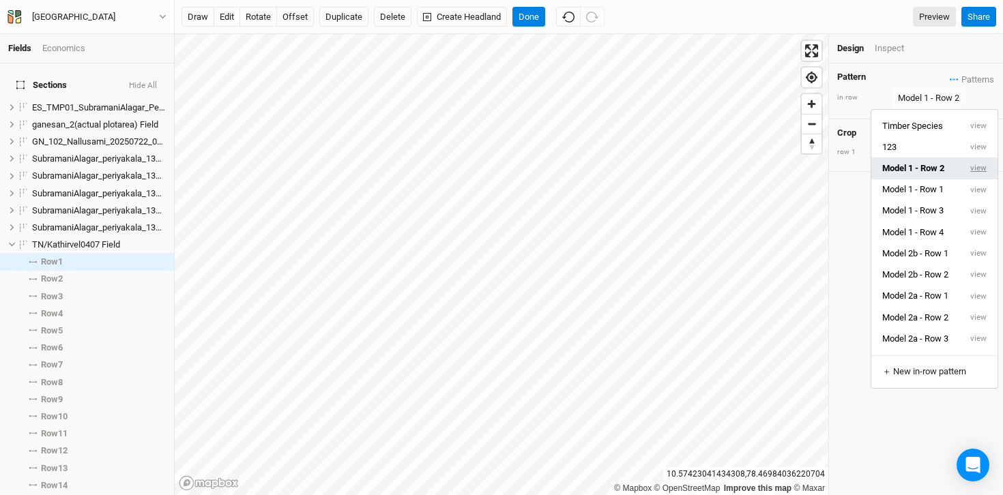
click at [983, 169] on button "view" at bounding box center [979, 168] width 38 height 21
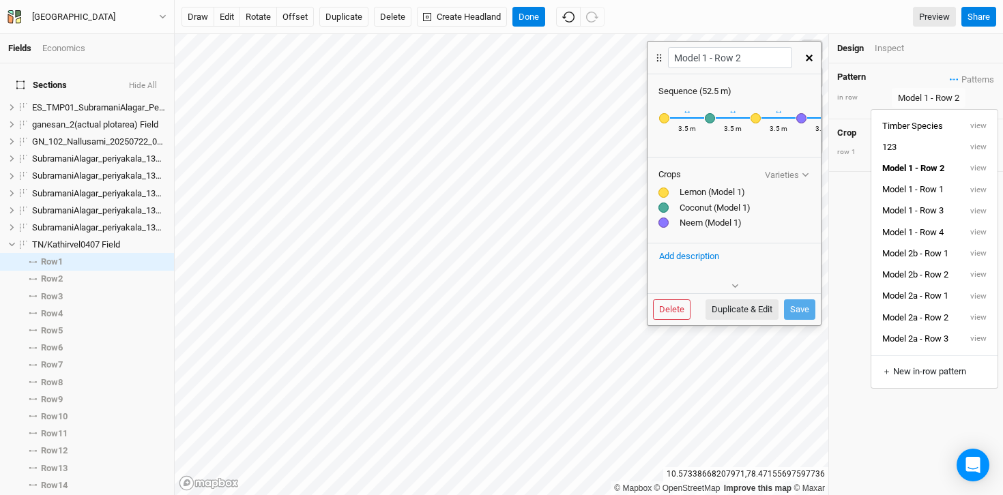
click at [806, 55] on icon "button" at bounding box center [809, 58] width 7 height 7
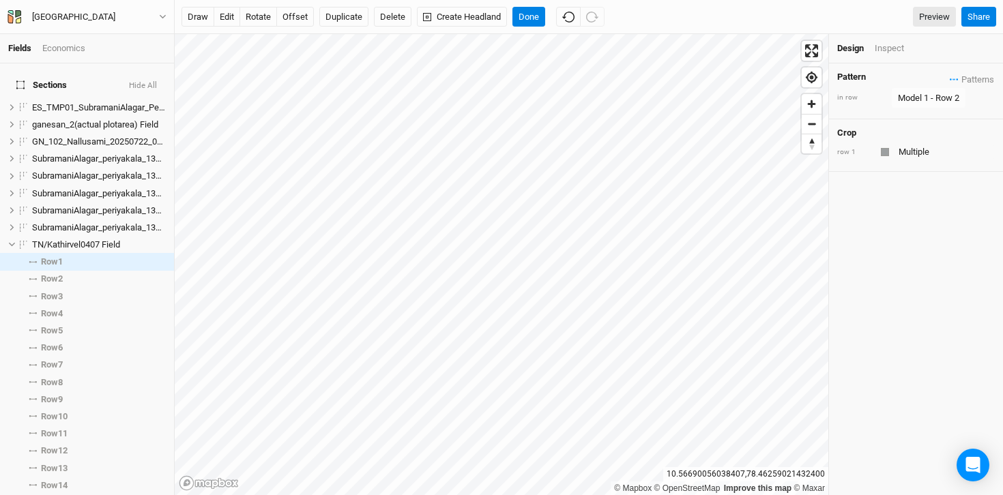
click at [893, 315] on div "© Mapbox © OpenStreetMap Improve this map © Maxar [GEOGRAPHIC_DATA] Design Insp…" at bounding box center [589, 264] width 828 height 461
click at [950, 79] on icon "button" at bounding box center [954, 79] width 9 height 2
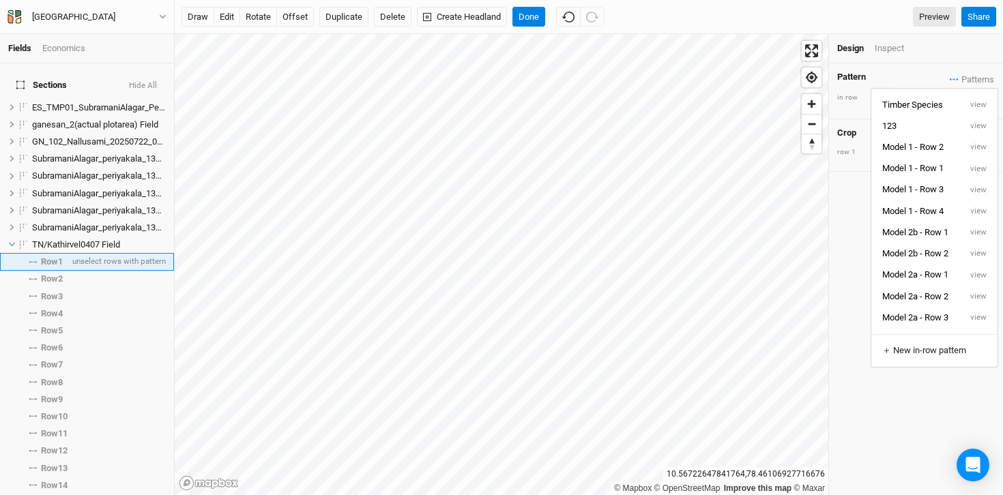
click at [50, 257] on span "Row 1" at bounding box center [52, 262] width 22 height 11
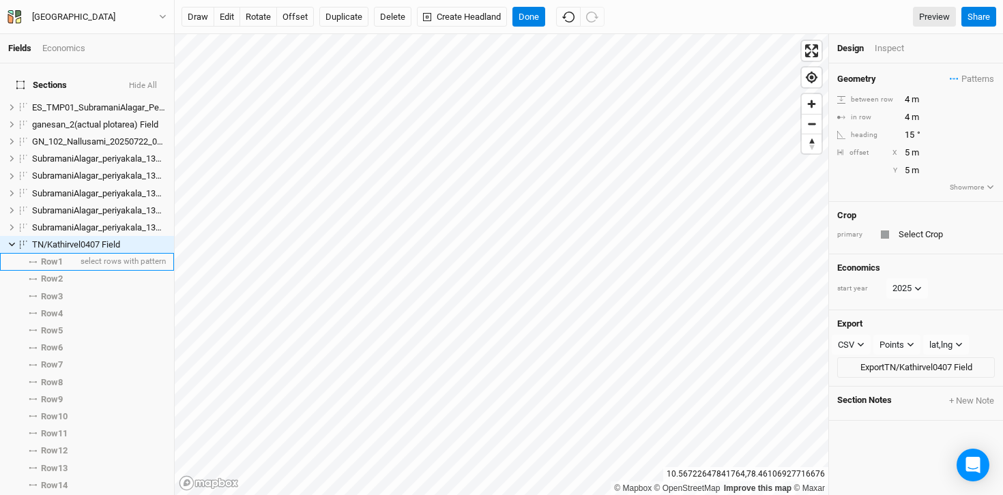
click at [57, 257] on span "Row 1" at bounding box center [52, 262] width 22 height 11
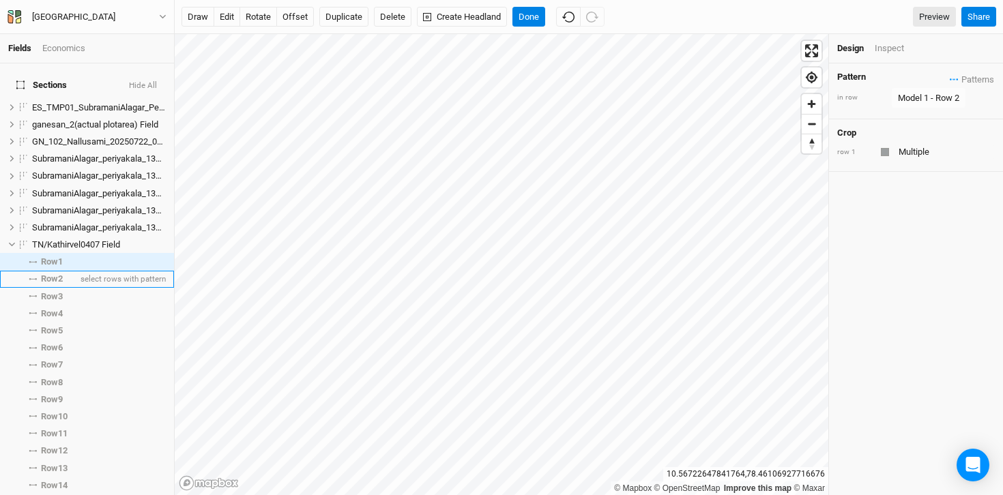
click at [59, 274] on span "Row 2" at bounding box center [52, 279] width 22 height 11
click at [58, 343] on span "Row 6" at bounding box center [52, 348] width 22 height 11
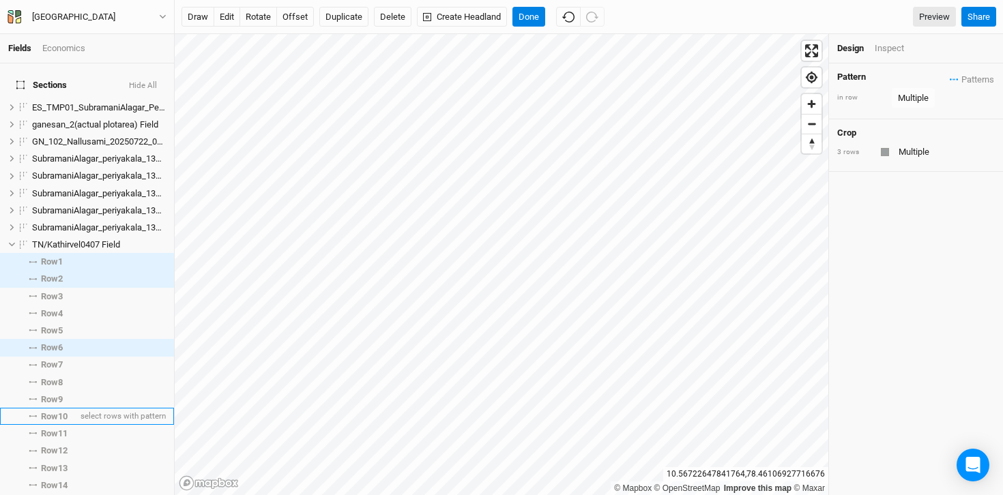
click at [60, 412] on span "Row 10" at bounding box center [54, 416] width 27 height 11
click at [950, 78] on icon "button" at bounding box center [954, 79] width 9 height 2
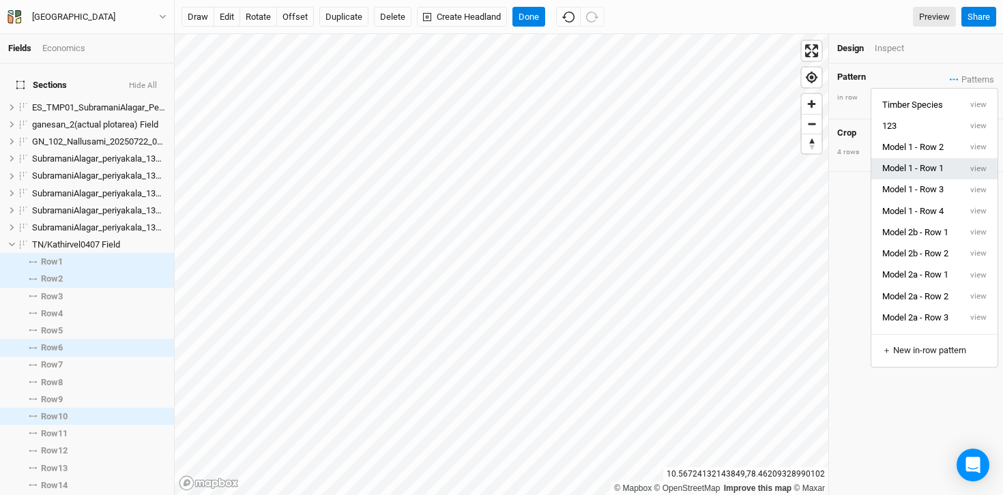
click at [909, 177] on button "Model 1 - Row 1" at bounding box center [915, 168] width 89 height 21
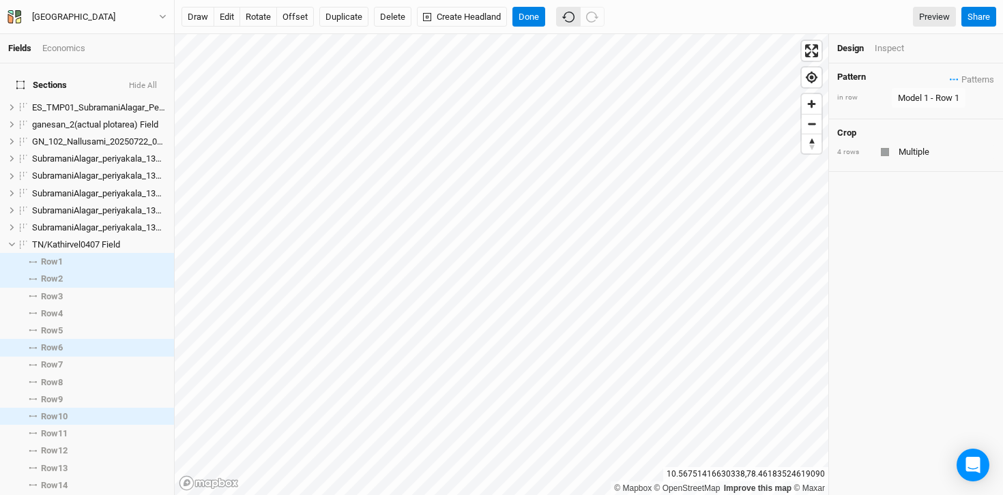
click at [568, 18] on icon "button" at bounding box center [568, 17] width 12 height 12
click at [11, 241] on icon at bounding box center [12, 245] width 8 height 8
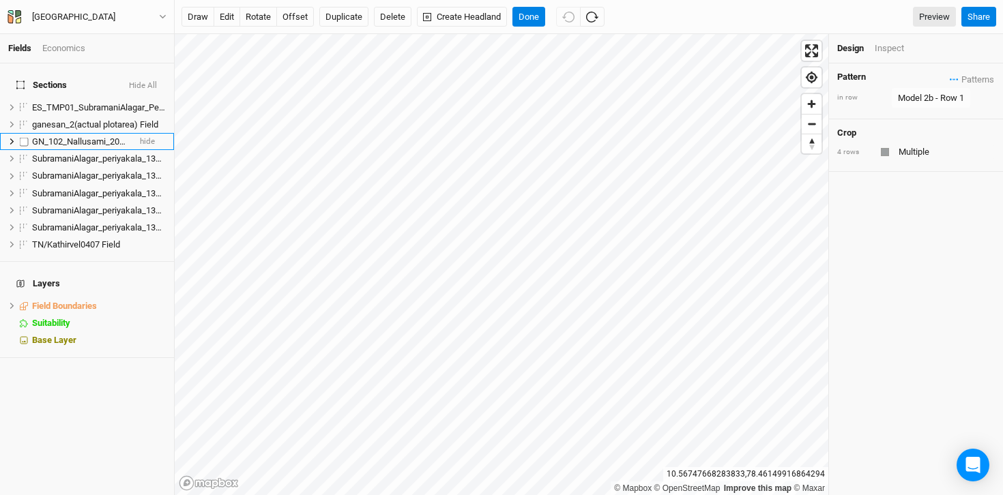
click at [26, 134] on label at bounding box center [24, 141] width 17 height 17
click at [26, 137] on input "checkbox" at bounding box center [24, 141] width 9 height 9
checkbox input "true"
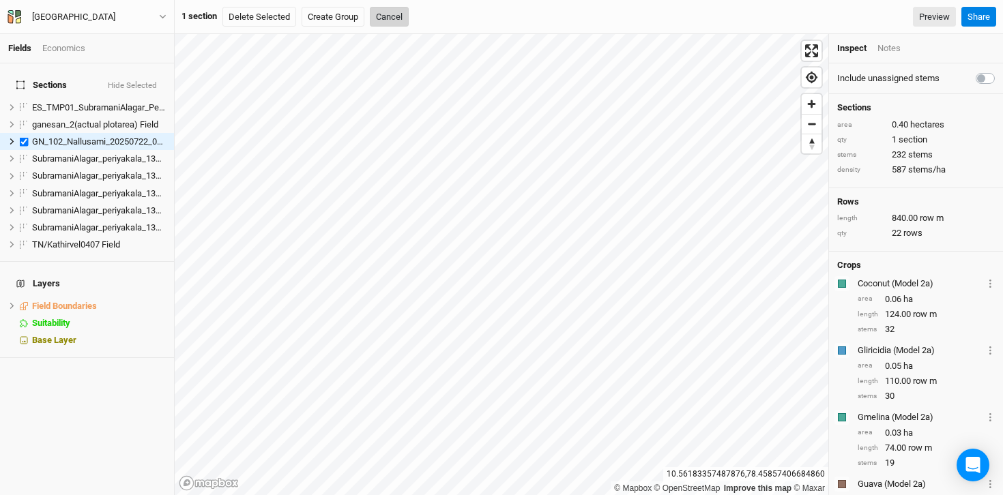
click at [393, 14] on button "Cancel" at bounding box center [389, 17] width 39 height 20
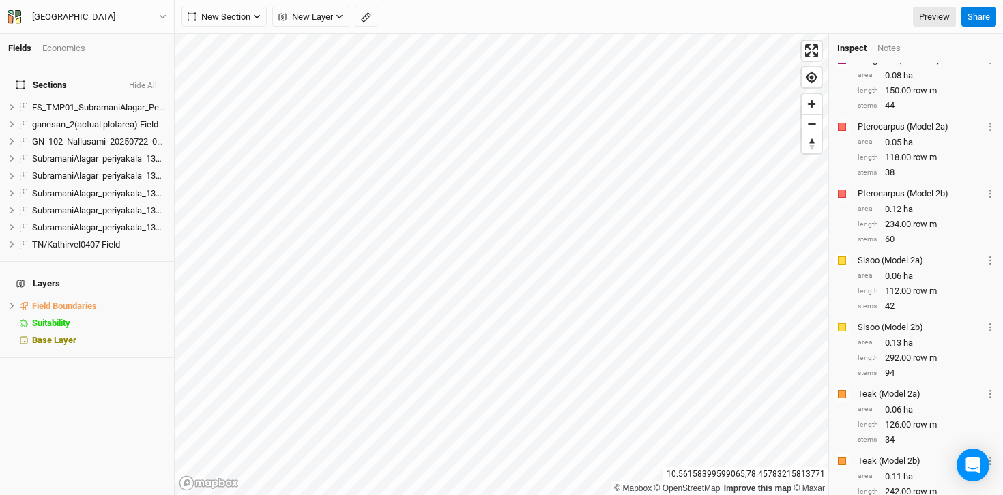
scroll to position [1226, 0]
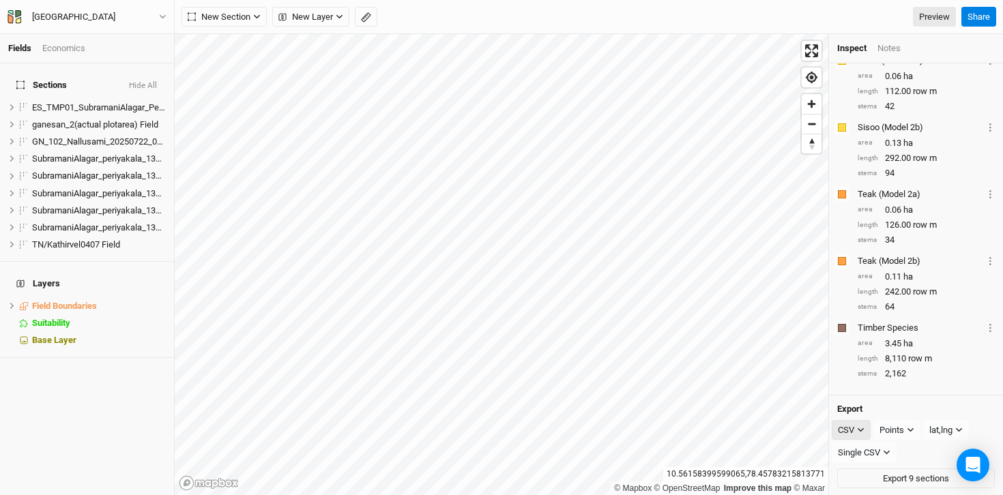
click at [864, 427] on icon "button" at bounding box center [861, 431] width 8 height 8
click at [880, 456] on button "PDF" at bounding box center [887, 454] width 108 height 21
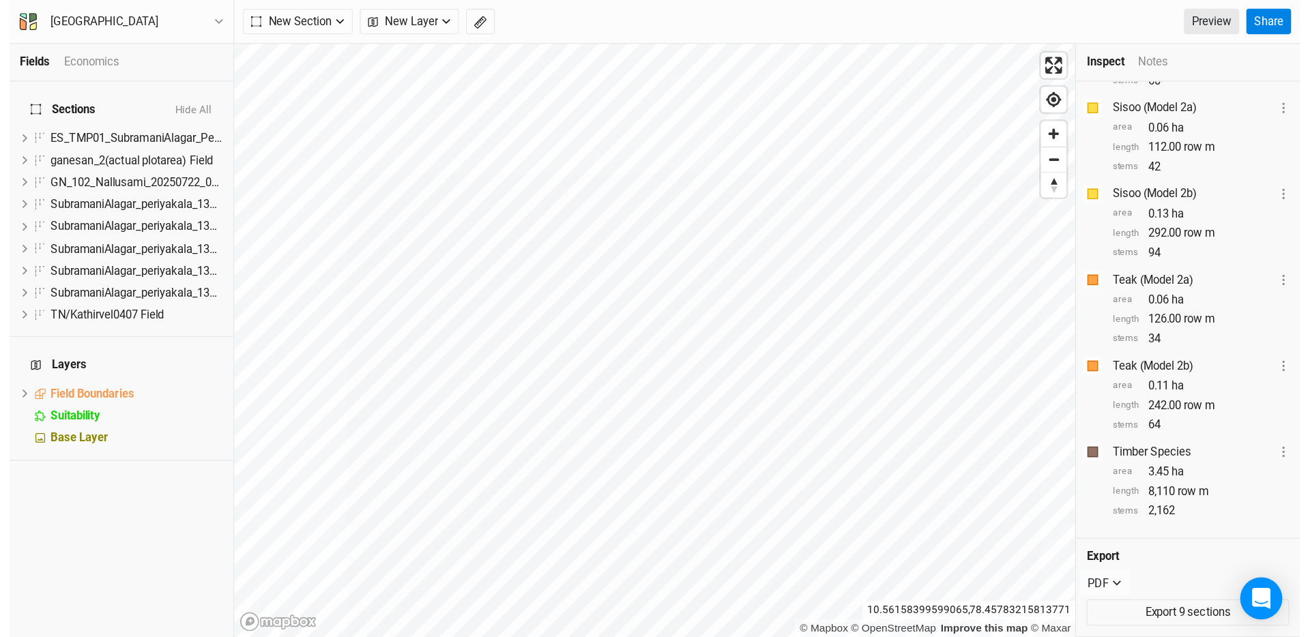
scroll to position [1201, 0]
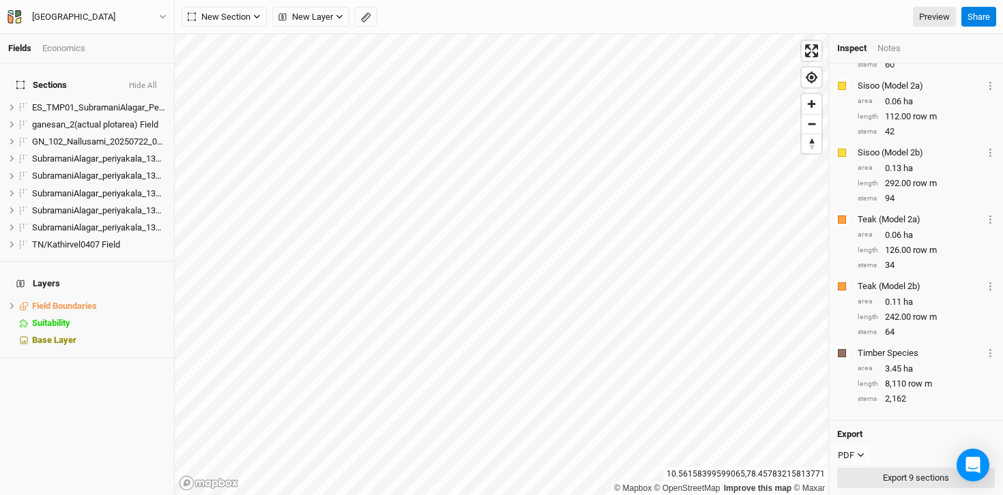
click at [902, 473] on button "Export 9 sections" at bounding box center [916, 478] width 158 height 20
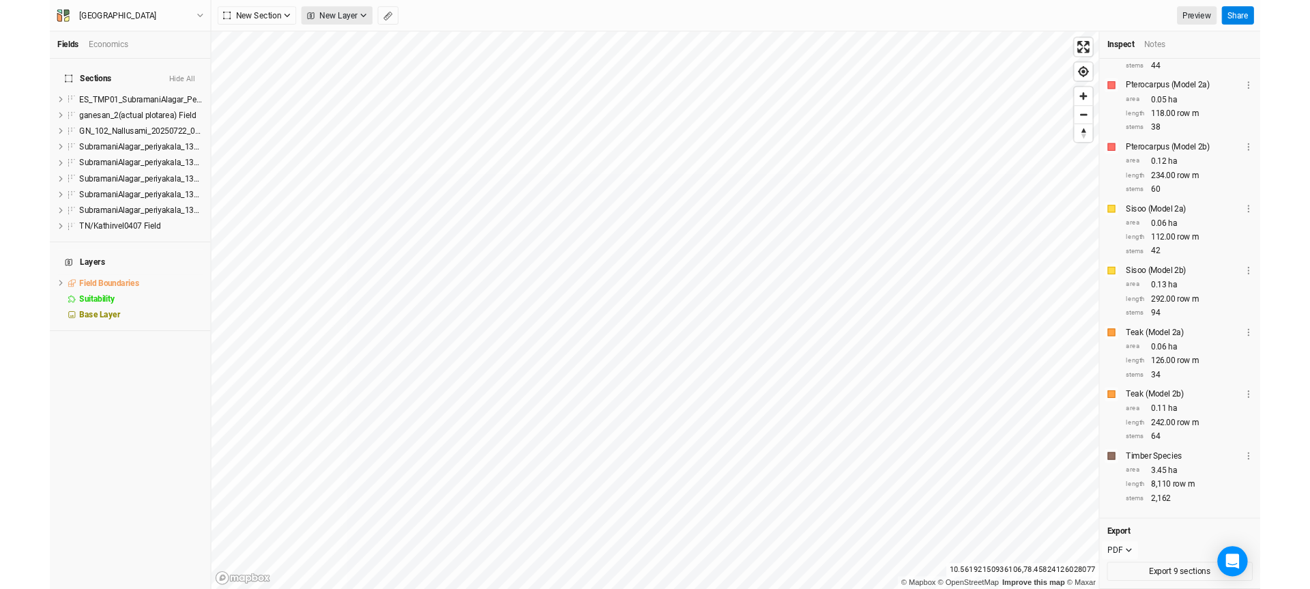
scroll to position [1059, 0]
